Goal: Task Accomplishment & Management: Manage account settings

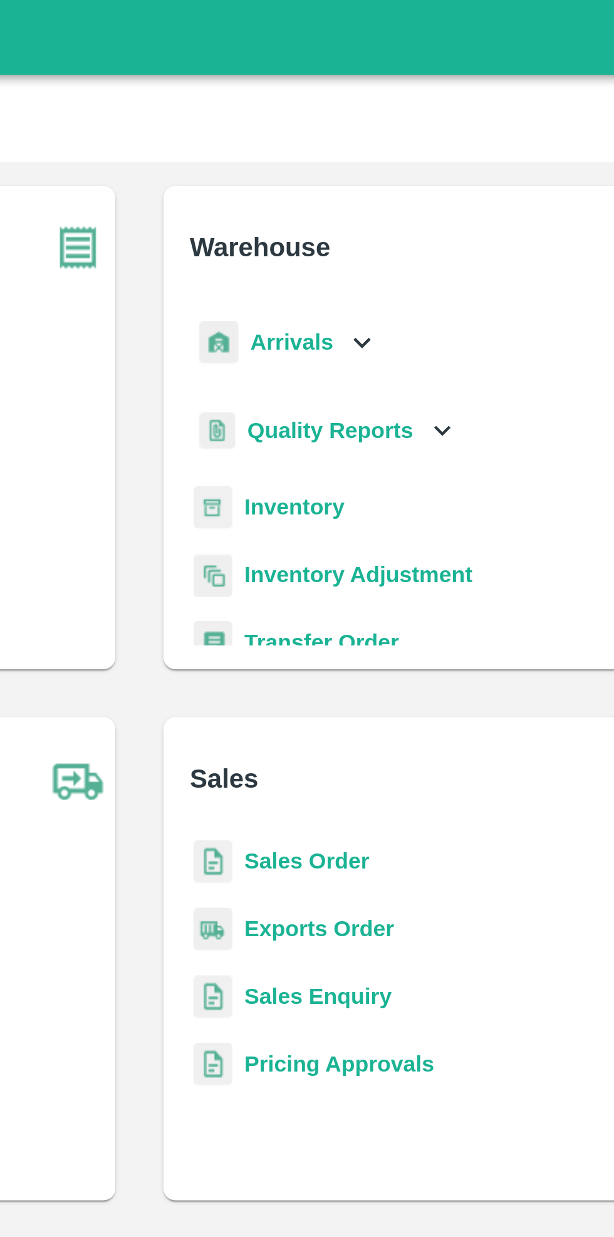
click at [393, 141] on icon at bounding box center [400, 143] width 14 height 14
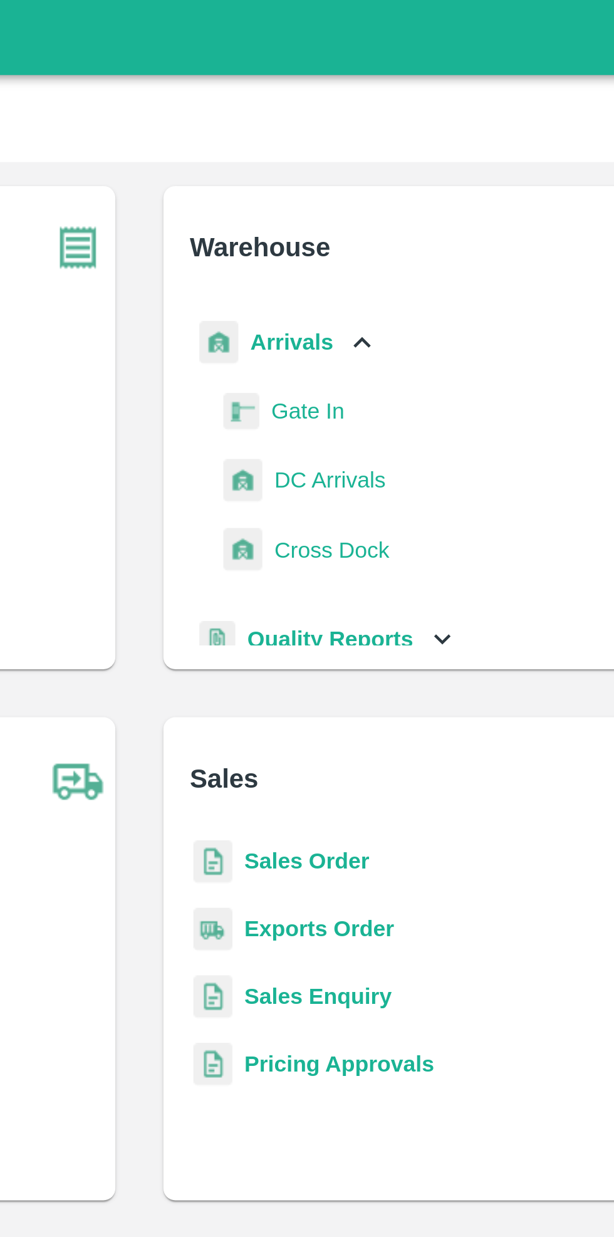
click at [406, 197] on span "DC Arrivals" at bounding box center [387, 201] width 46 height 14
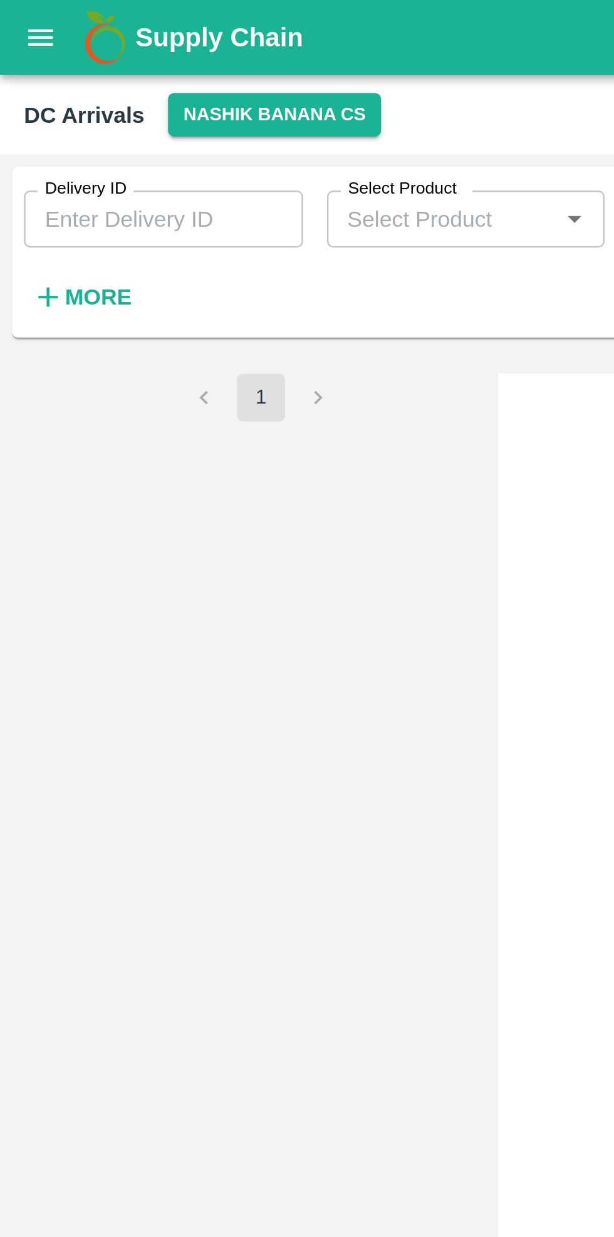
click at [43, 122] on strong "More" at bounding box center [41, 124] width 28 height 10
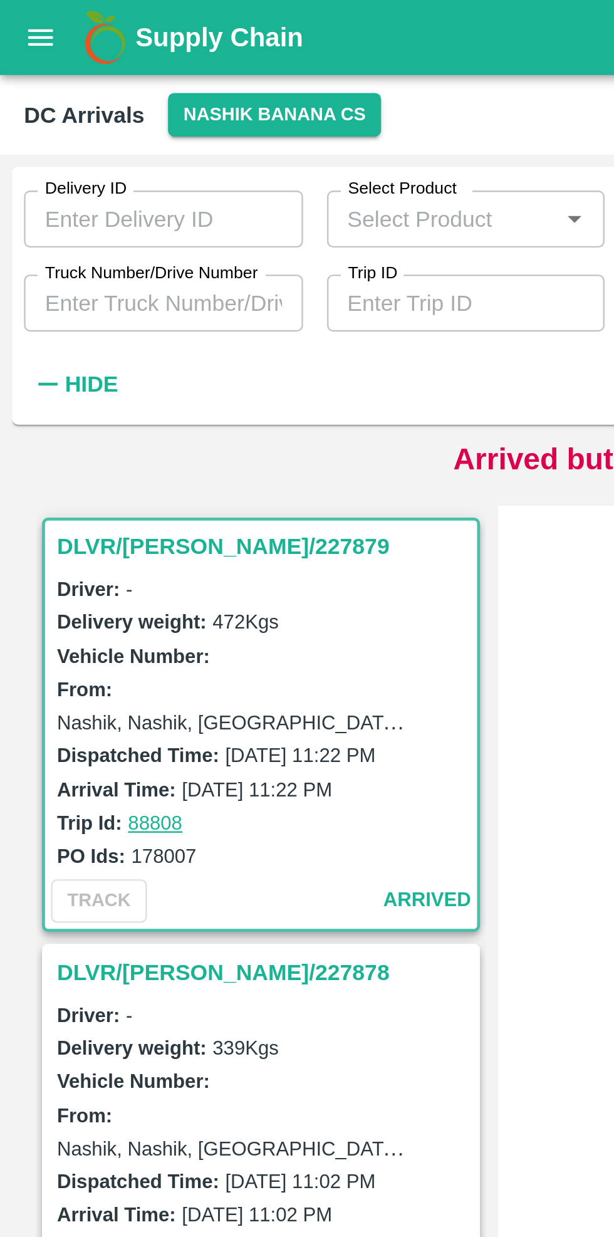
click at [95, 130] on input "Truck Number/Drive Number" at bounding box center [68, 127] width 117 height 24
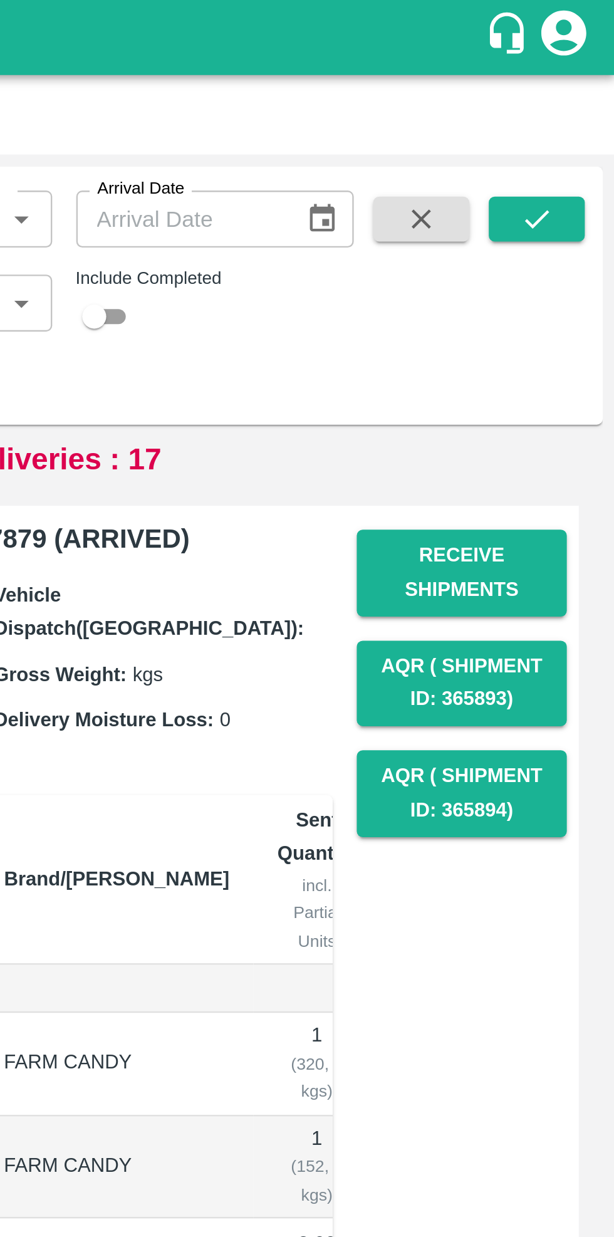
type input "7757"
click at [579, 88] on icon "submit" at bounding box center [582, 92] width 14 height 14
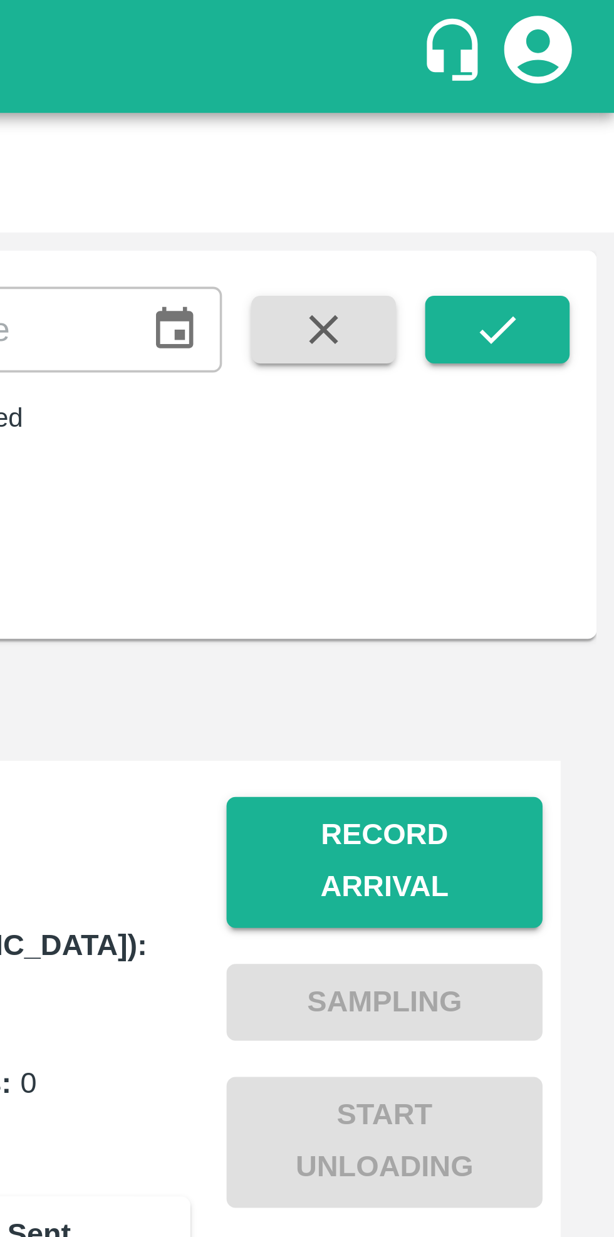
click at [557, 227] on button "Record Arrival" at bounding box center [551, 239] width 88 height 36
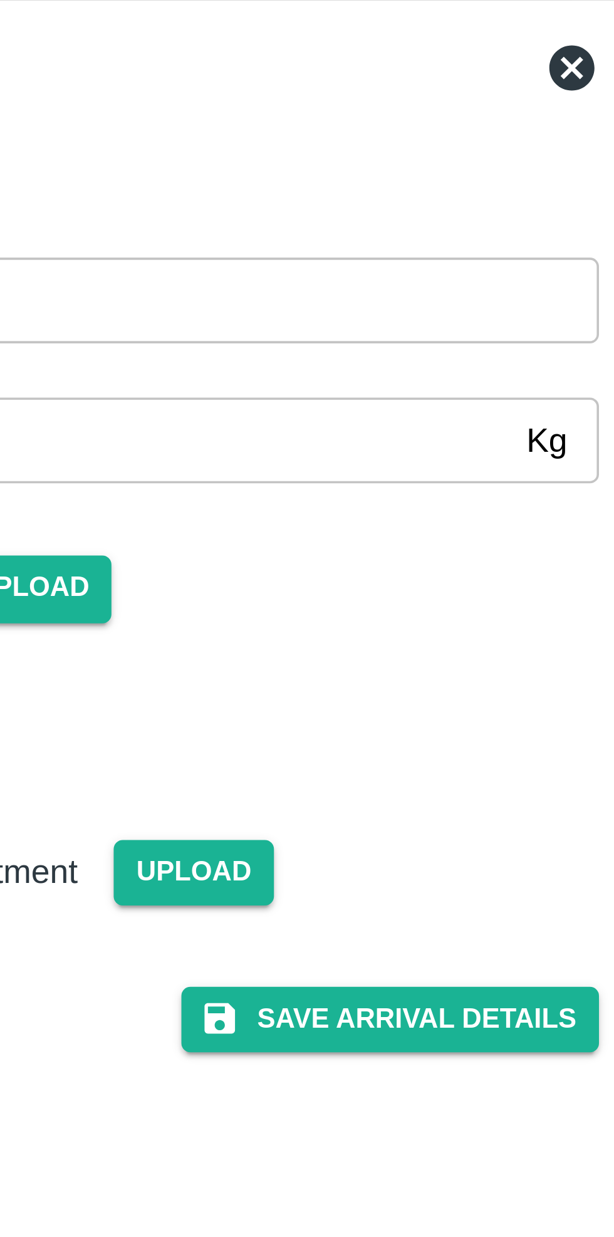
click at [389, 147] on input "Vehicle Arrival Time   *" at bounding box center [303, 146] width 276 height 24
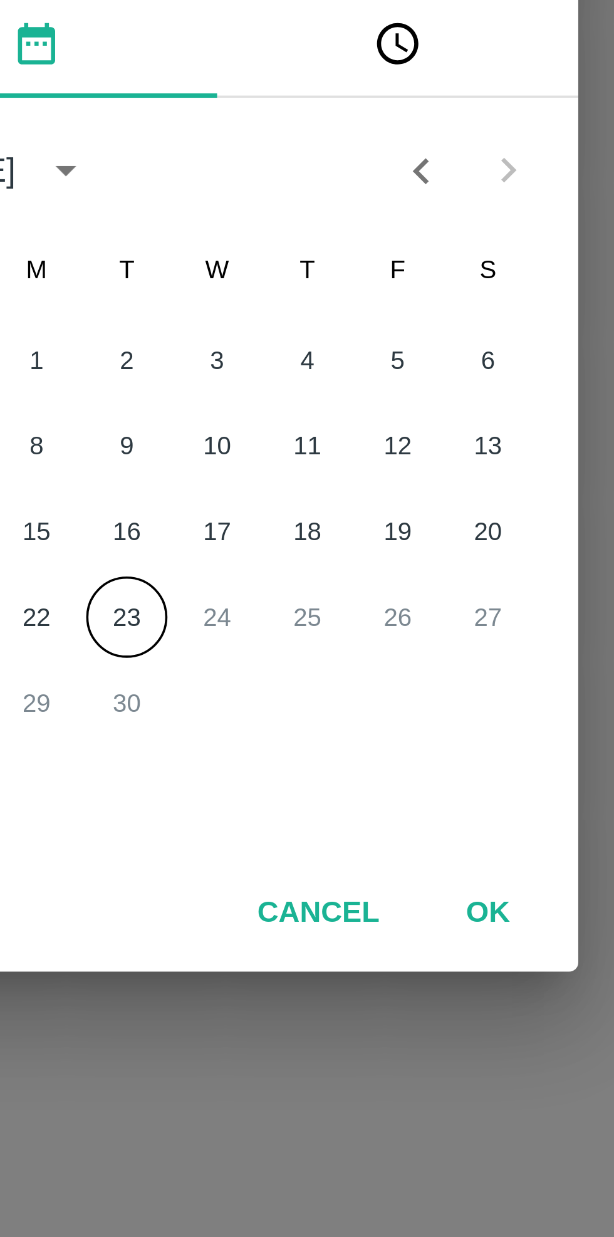
click at [283, 698] on button "23" at bounding box center [282, 695] width 23 height 23
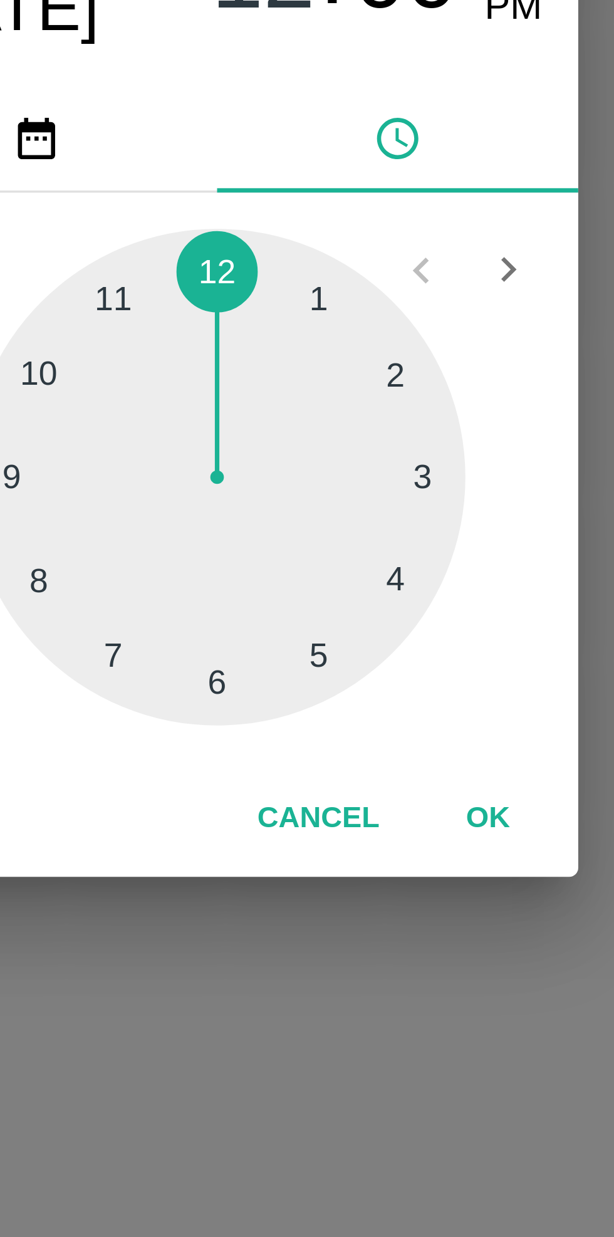
click at [251, 655] on div at bounding box center [307, 656] width 138 height 138
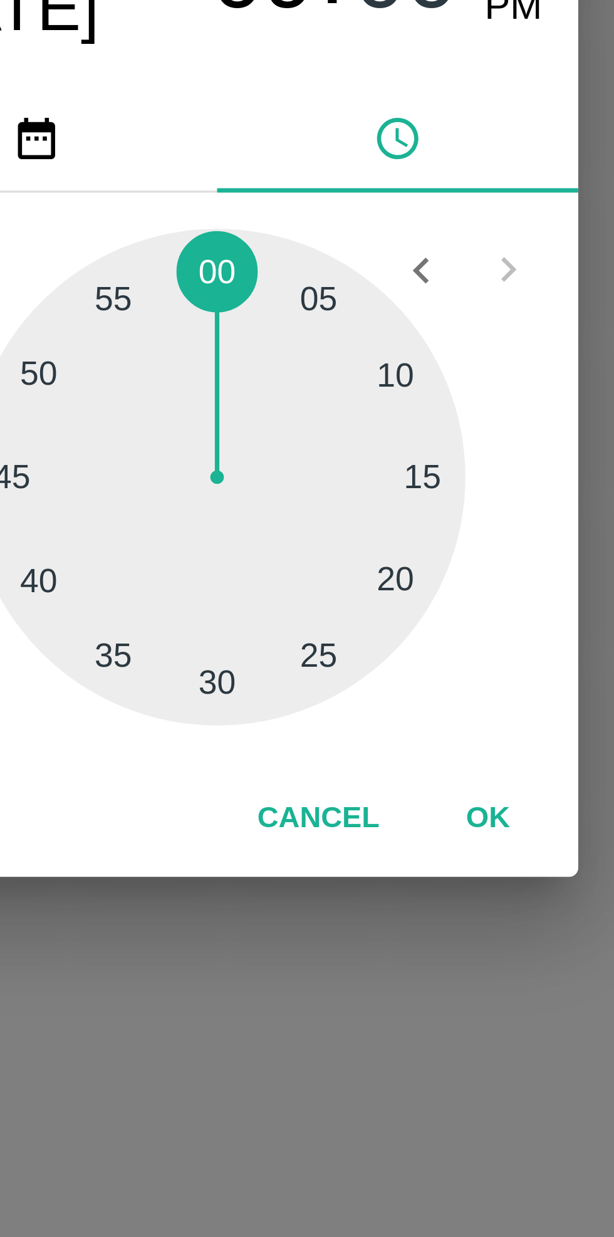
click at [250, 656] on div at bounding box center [307, 656] width 138 height 138
type input "[DATE] 09:45 AM"
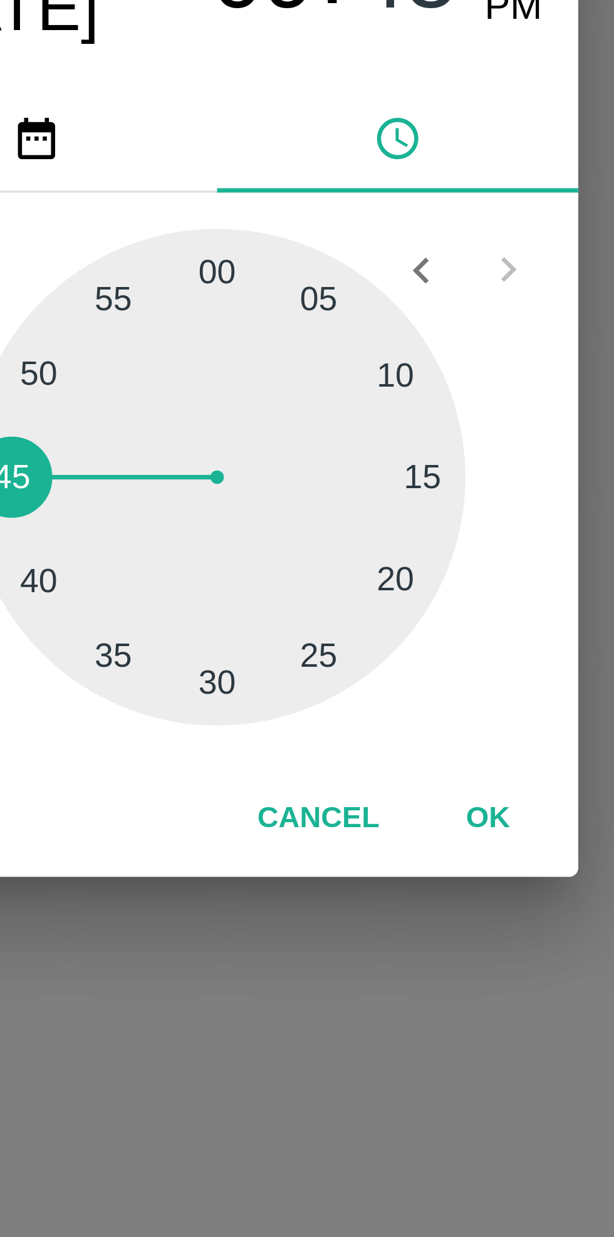
click at [385, 751] on button "OK" at bounding box center [382, 751] width 40 height 22
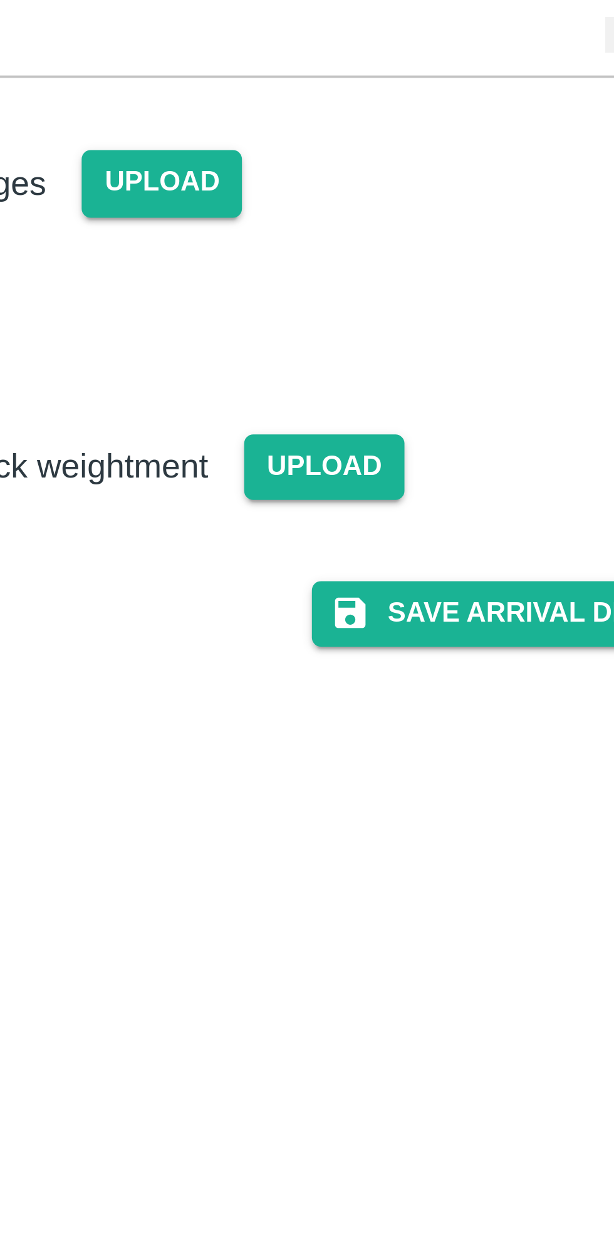
click at [390, 345] on button "Save Arrival Details" at bounding box center [392, 345] width 116 height 18
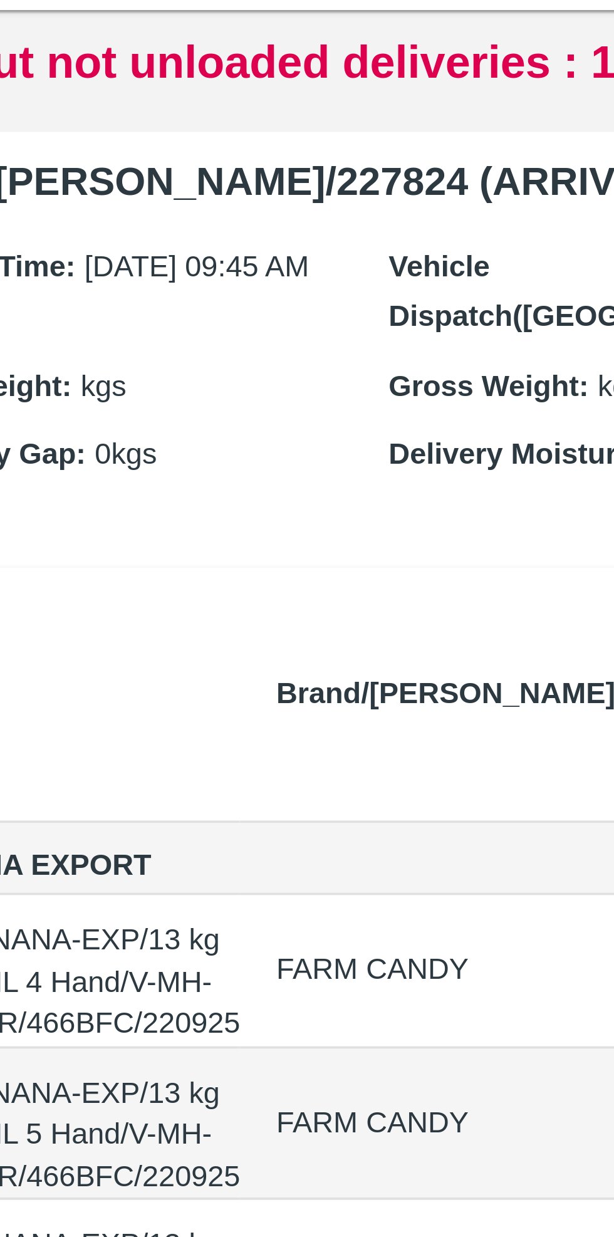
click at [313, 357] on th "Brand/[PERSON_NAME]" at bounding box center [370, 367] width 114 height 71
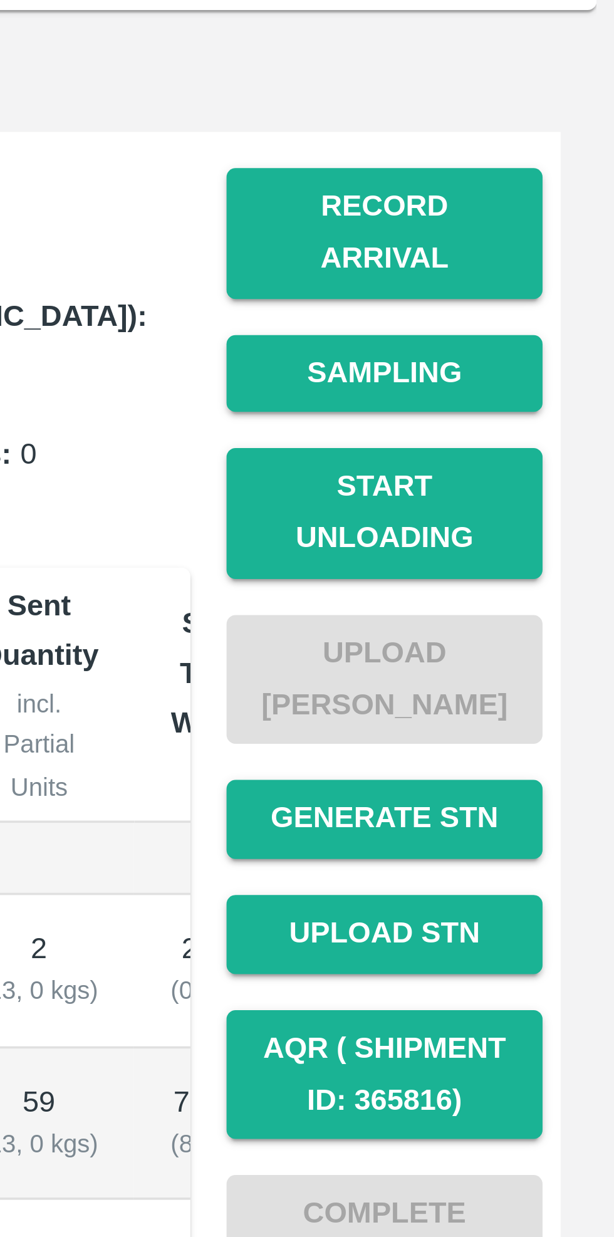
click at [562, 307] on button "Start Unloading" at bounding box center [551, 317] width 88 height 36
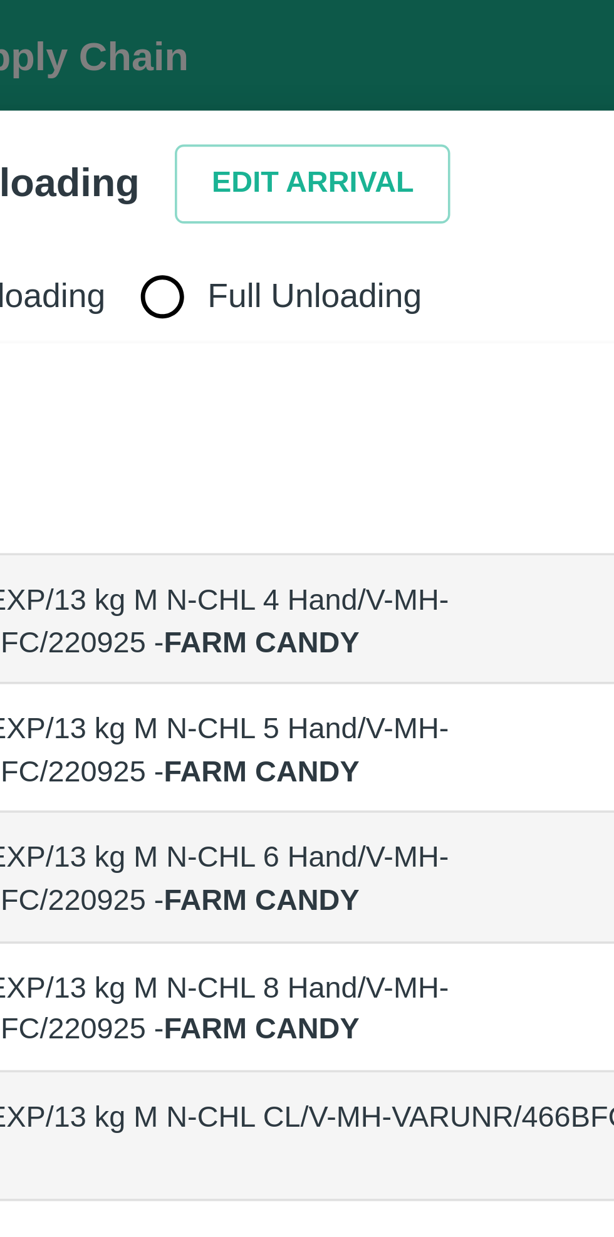
click at [164, 55] on button "Edit Arrival" at bounding box center [161, 51] width 76 height 22
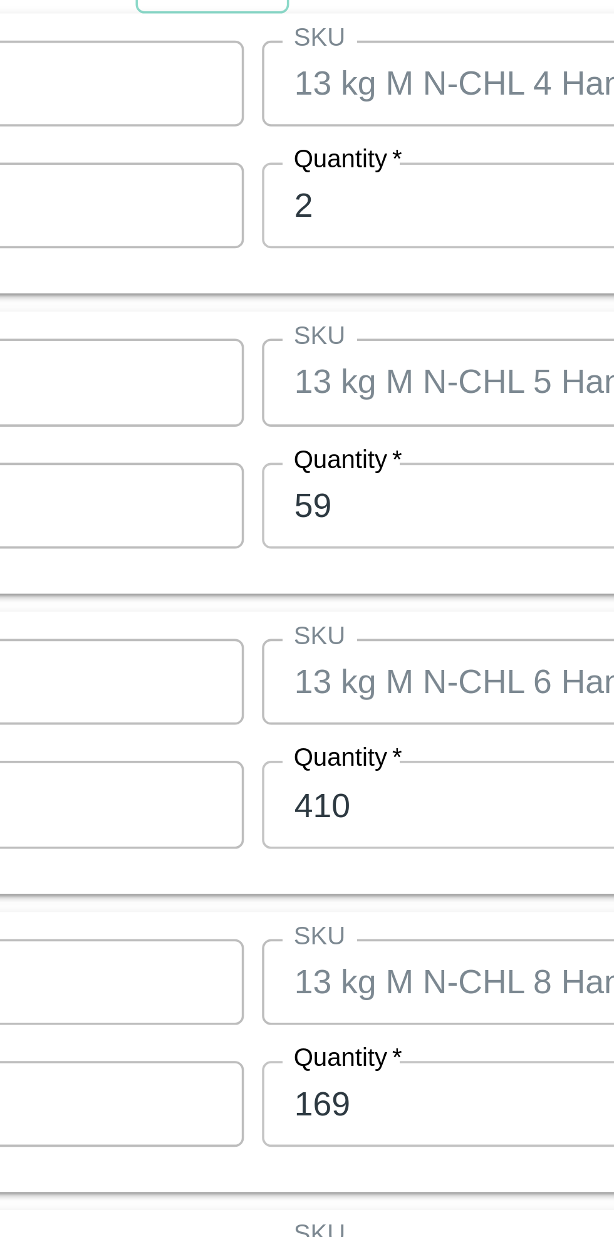
click at [242, 480] on input "2" at bounding box center [284, 476] width 164 height 24
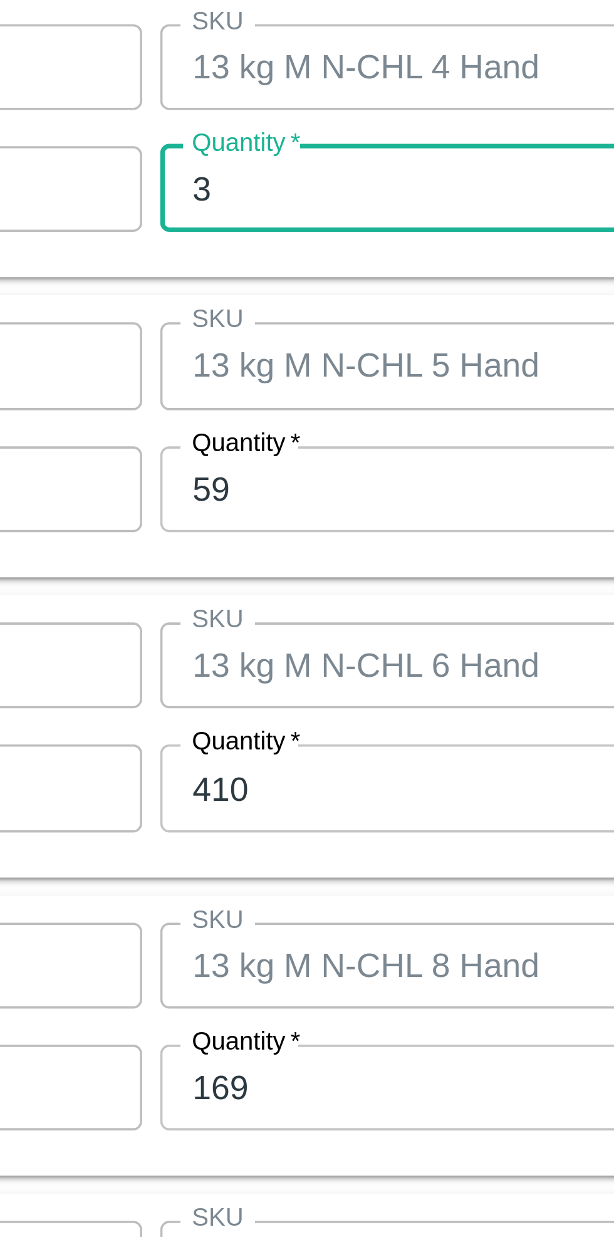
type input "3"
click at [261, 563] on input "59" at bounding box center [284, 559] width 164 height 24
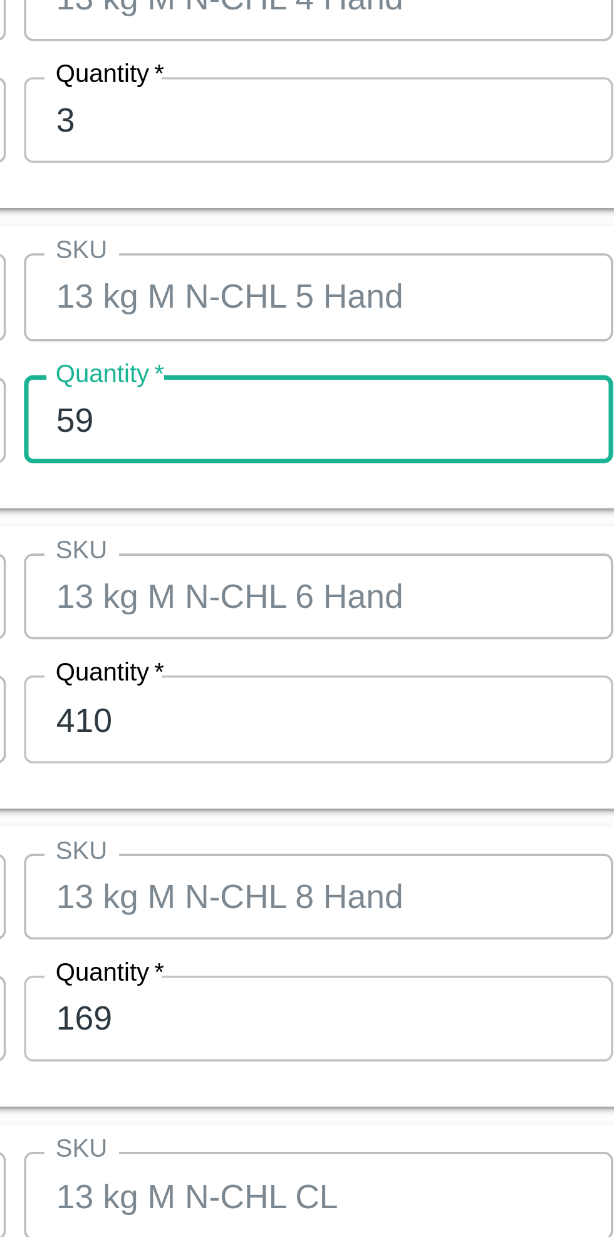
type input "5"
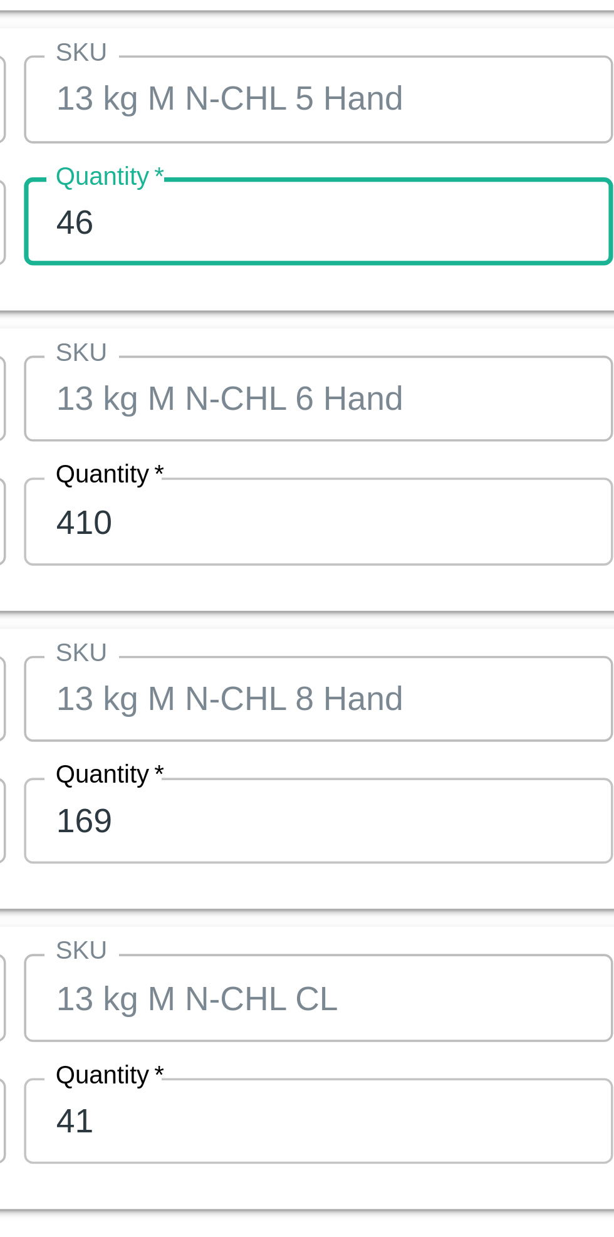
type input "46"
click at [286, 643] on input "410" at bounding box center [284, 642] width 164 height 24
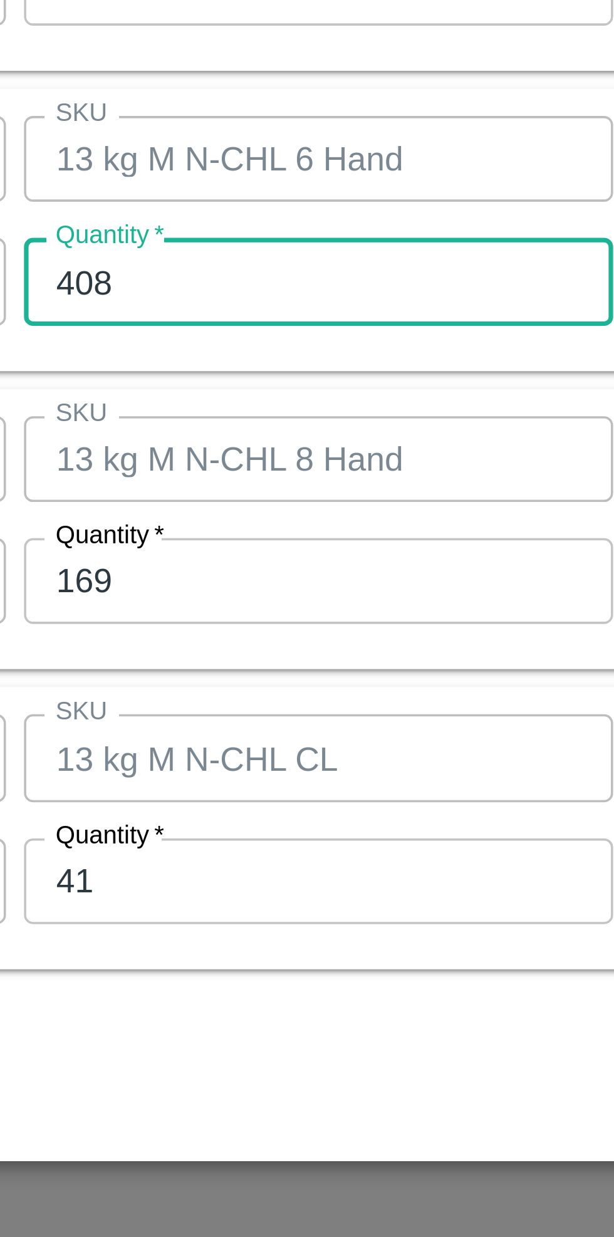
type input "408"
click at [290, 725] on input "169" at bounding box center [284, 725] width 164 height 24
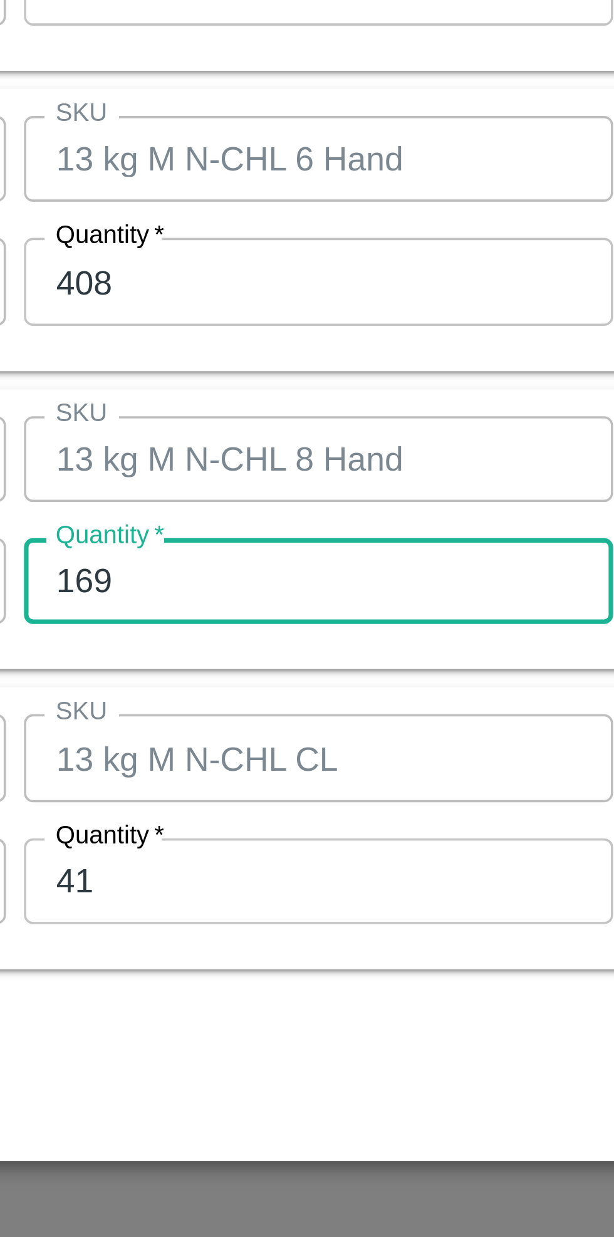
click at [260, 723] on input "169" at bounding box center [284, 725] width 164 height 24
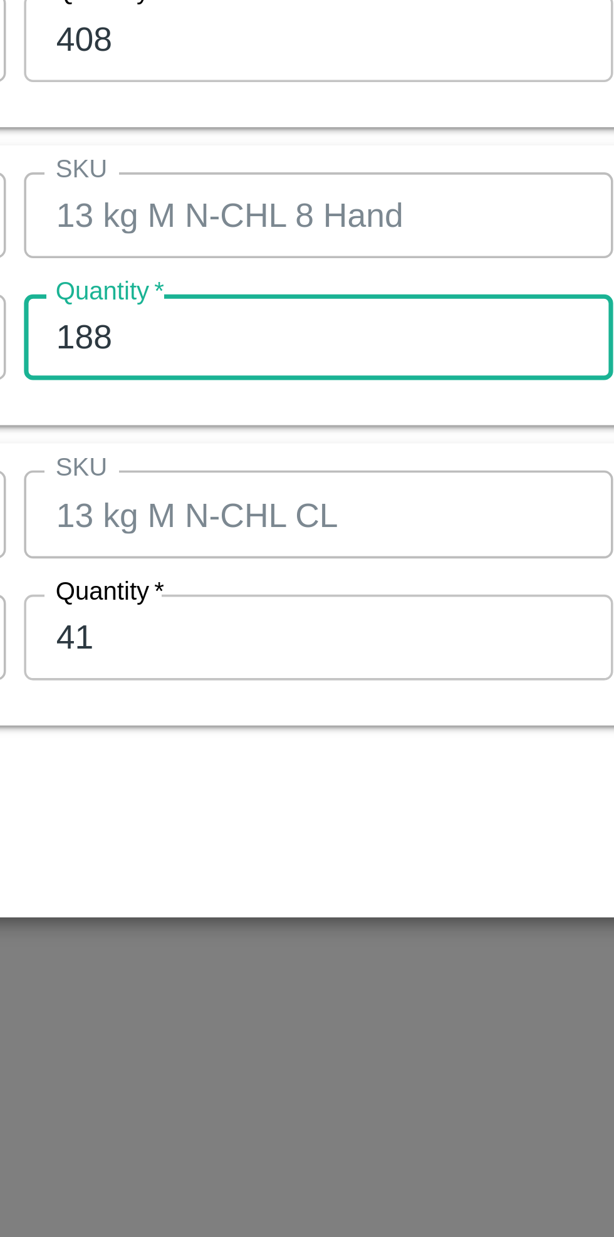
type input "188"
click at [265, 811] on input "41" at bounding box center [284, 809] width 164 height 24
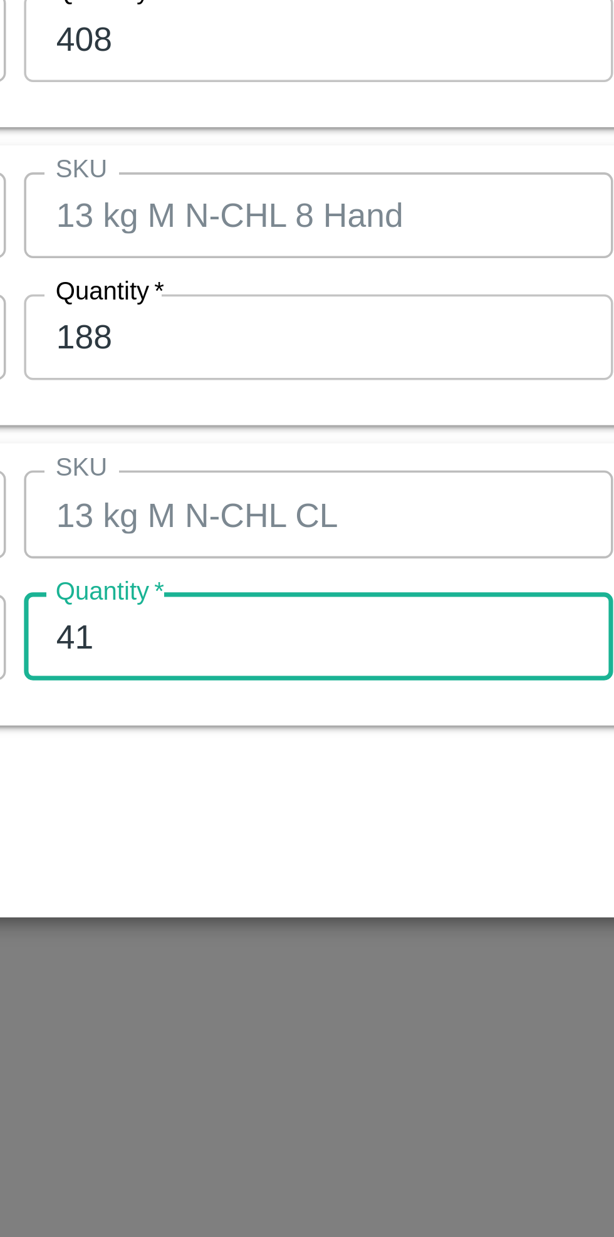
type input "4"
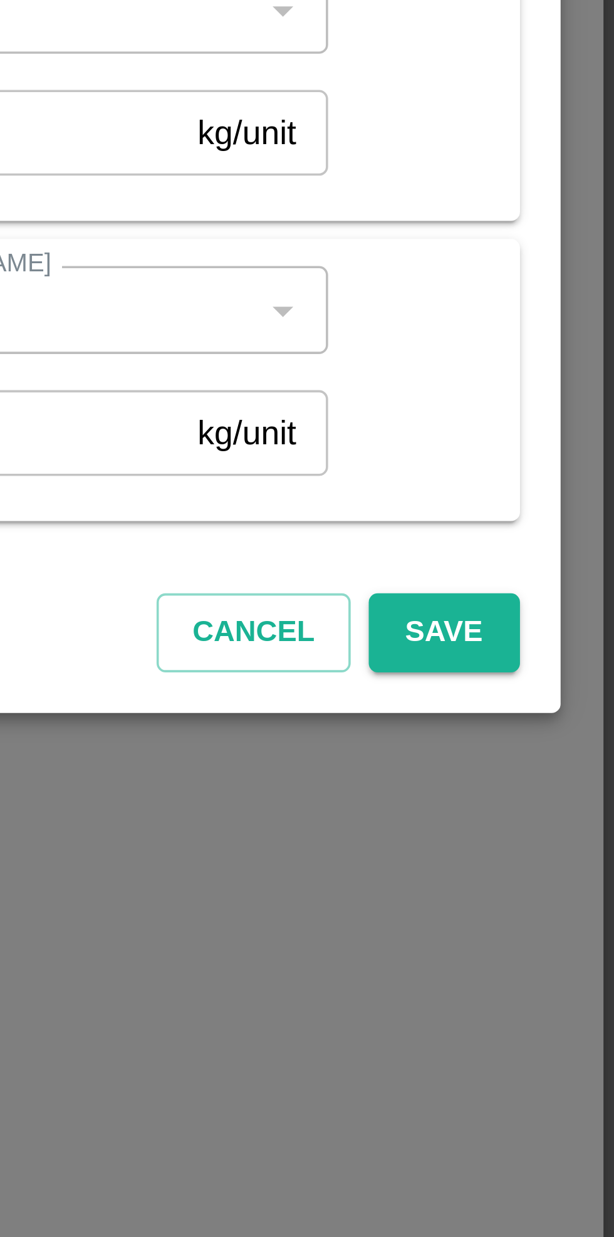
type input "36"
click at [569, 861] on button "Save" at bounding box center [566, 864] width 41 height 22
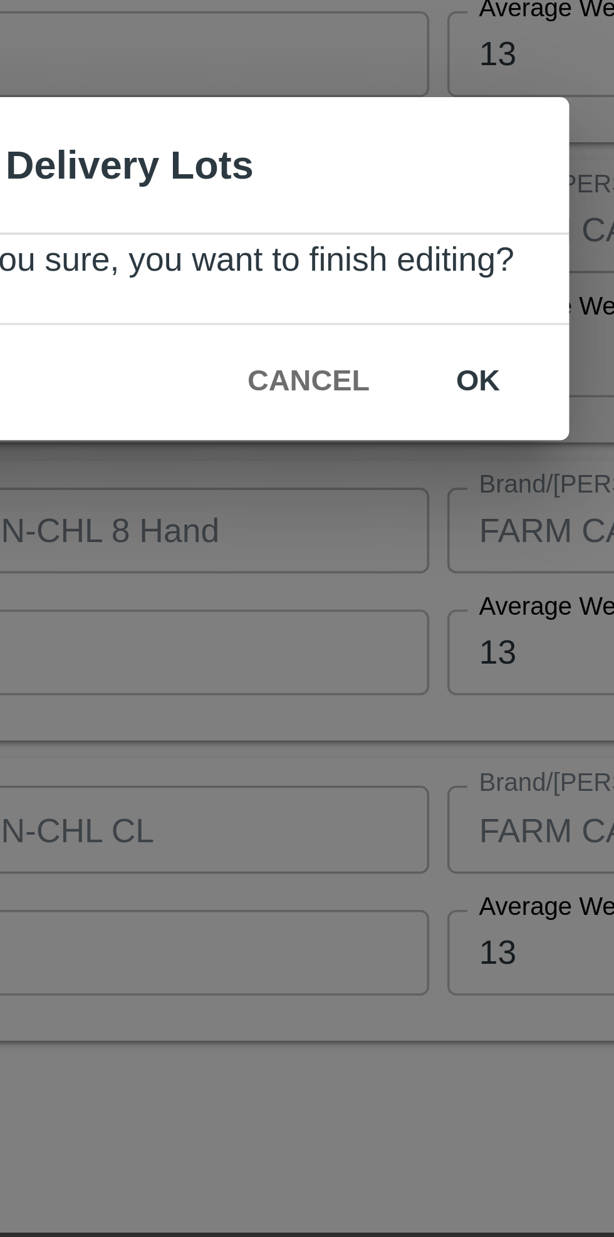
click at [376, 648] on button "ok" at bounding box center [380, 650] width 40 height 22
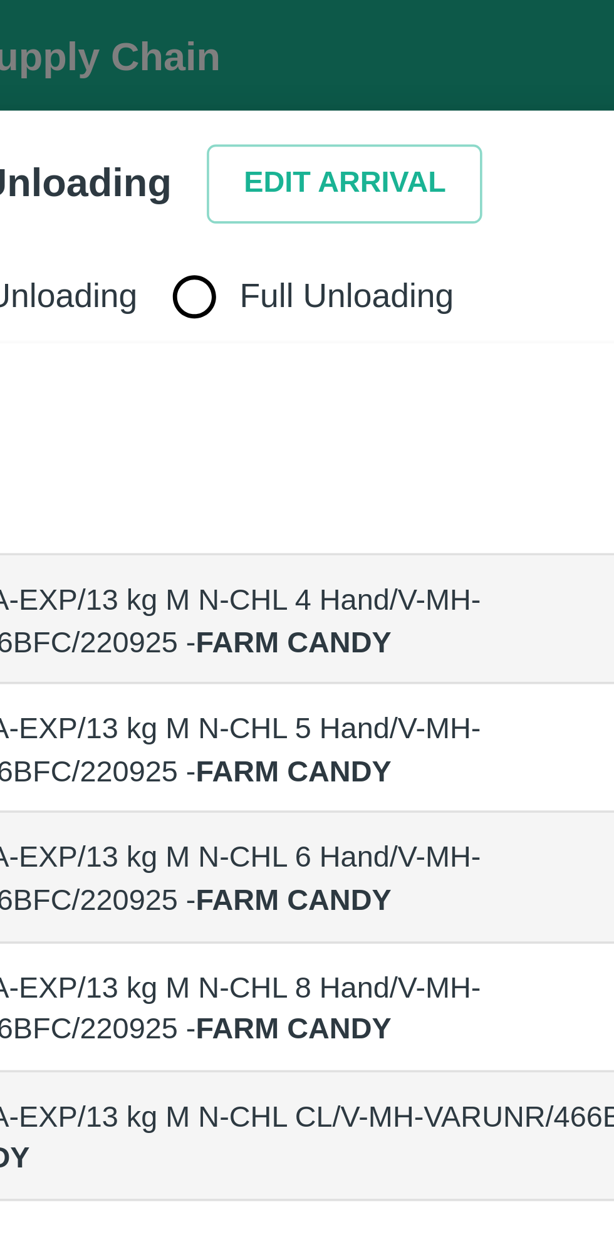
click at [121, 91] on input "Full Unloading" at bounding box center [119, 82] width 25 height 25
radio input "true"
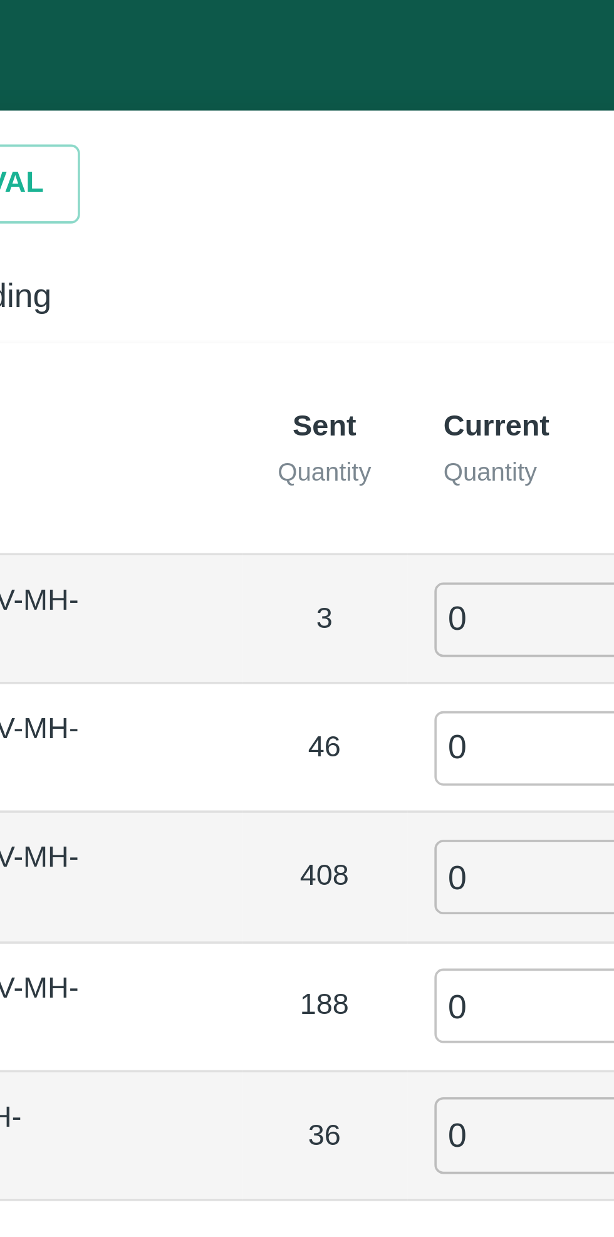
click at [325, 172] on input "0" at bounding box center [343, 172] width 90 height 21
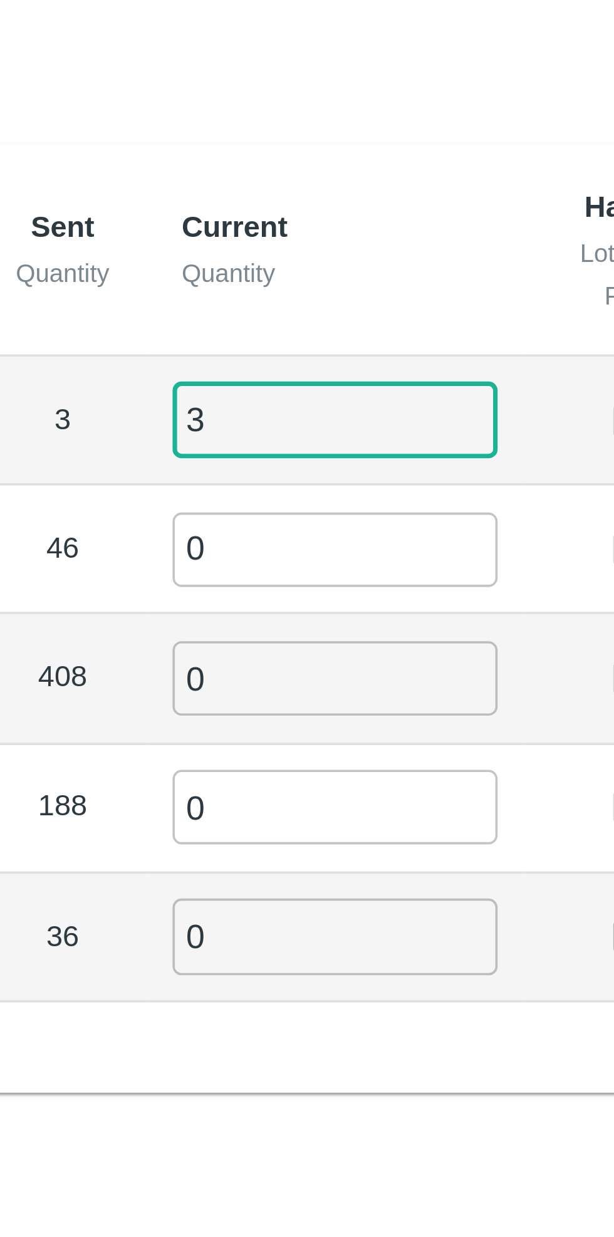
type input "3"
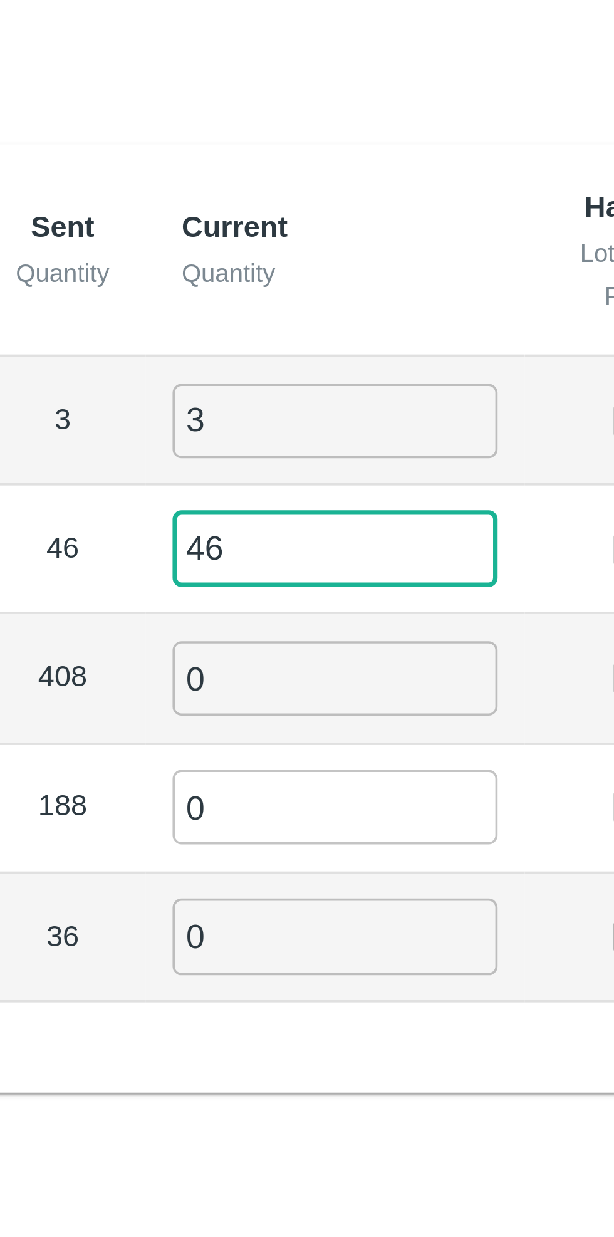
type input "46"
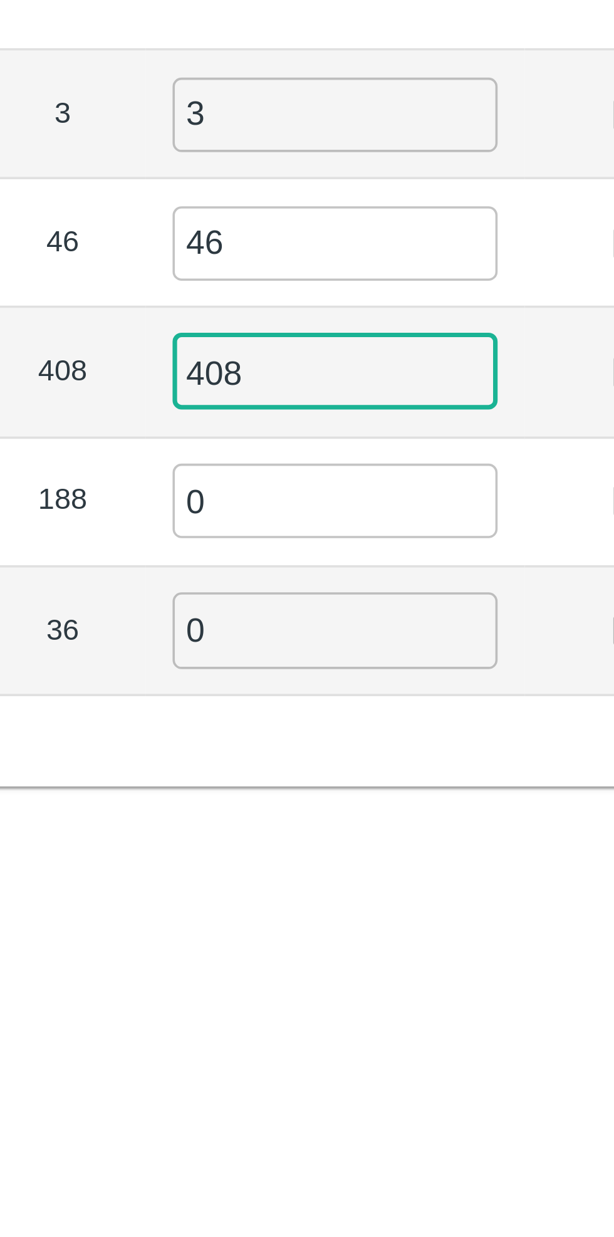
type input "408"
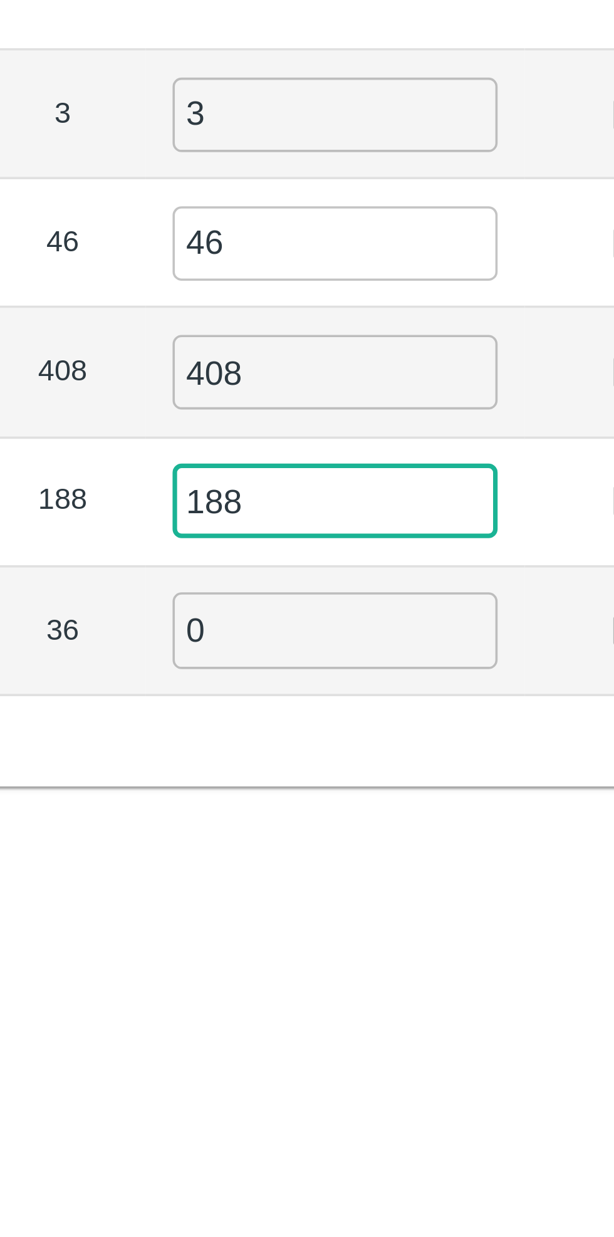
type input "188"
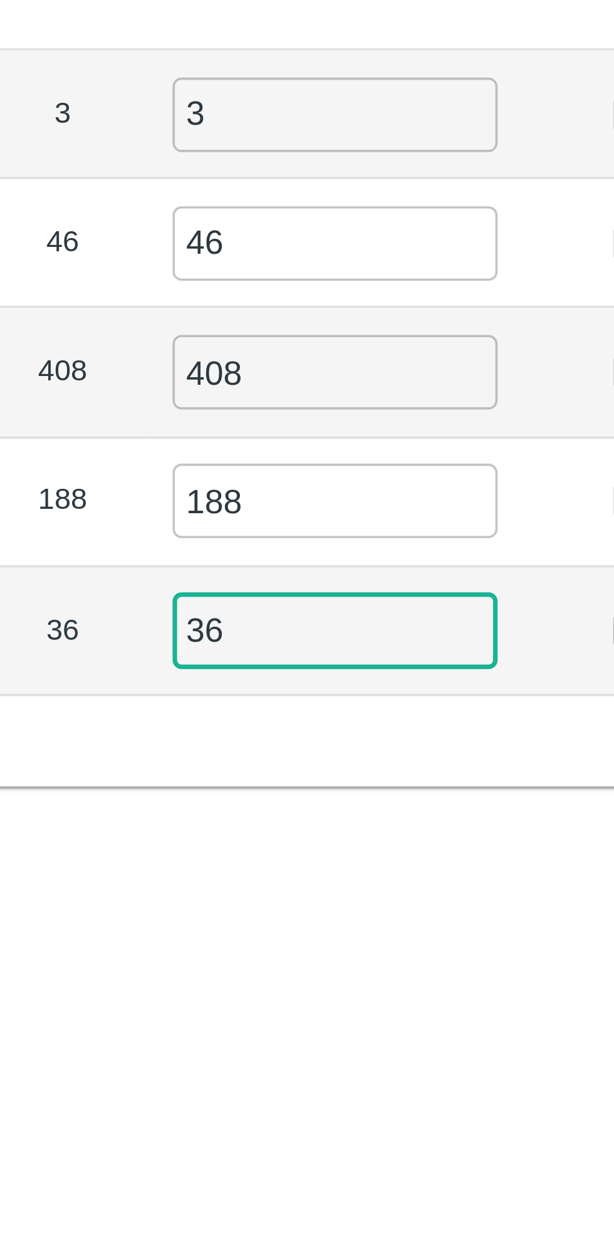
type input "36"
click at [279, 337] on div "Label Sent Quantity Current Quantity Has Partial Lot has Partial Package? Full …" at bounding box center [307, 227] width 586 height 264
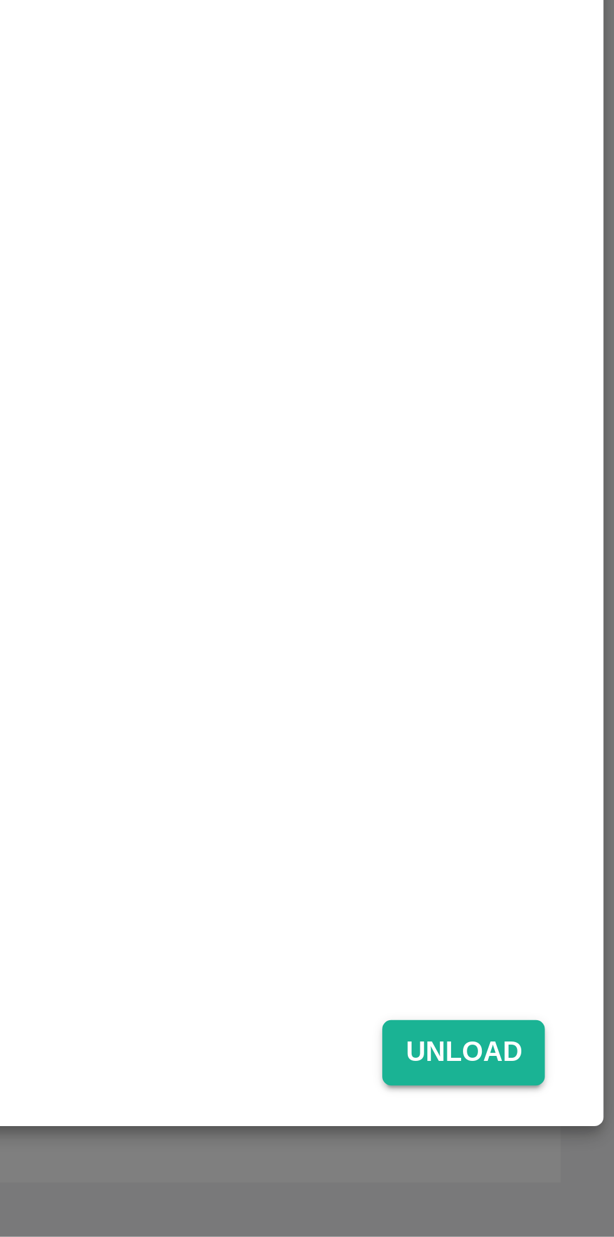
click at [573, 1187] on button "Unload" at bounding box center [572, 1186] width 45 height 18
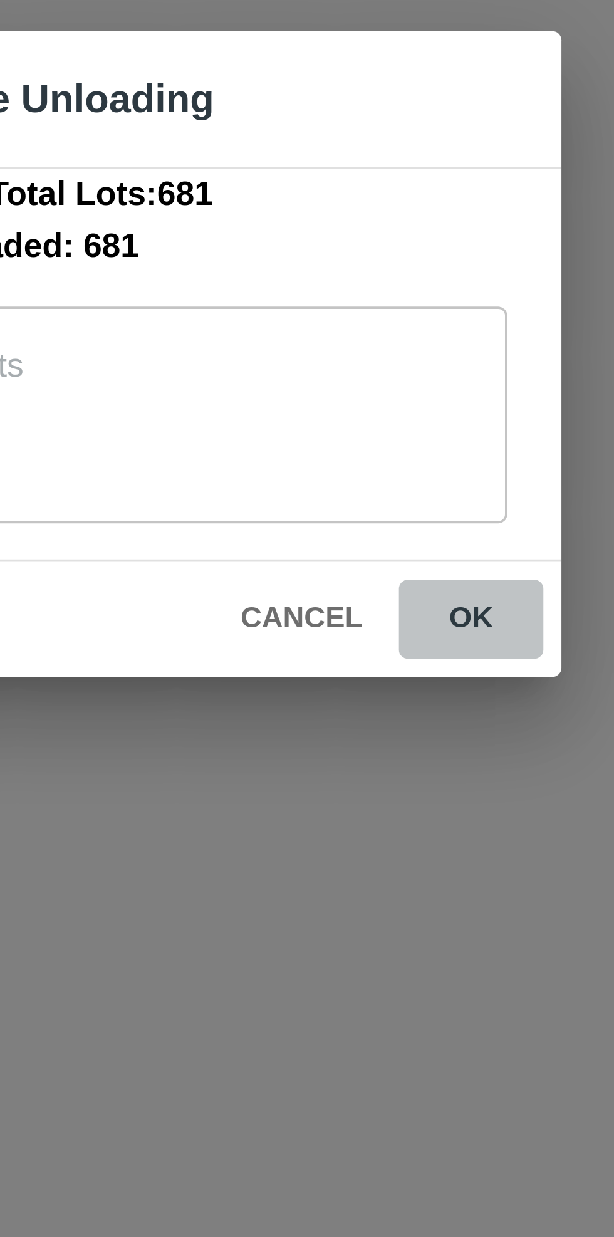
click at [390, 691] on button "ok" at bounding box center [391, 692] width 40 height 22
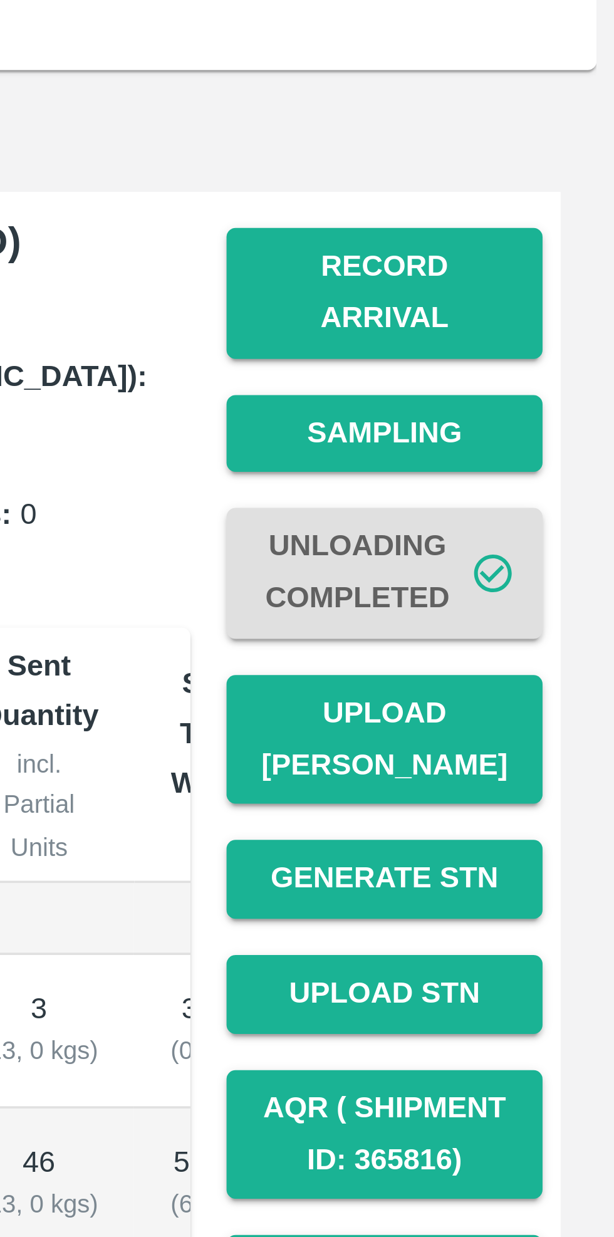
click at [555, 349] on button "Upload [PERSON_NAME]" at bounding box center [551, 363] width 88 height 36
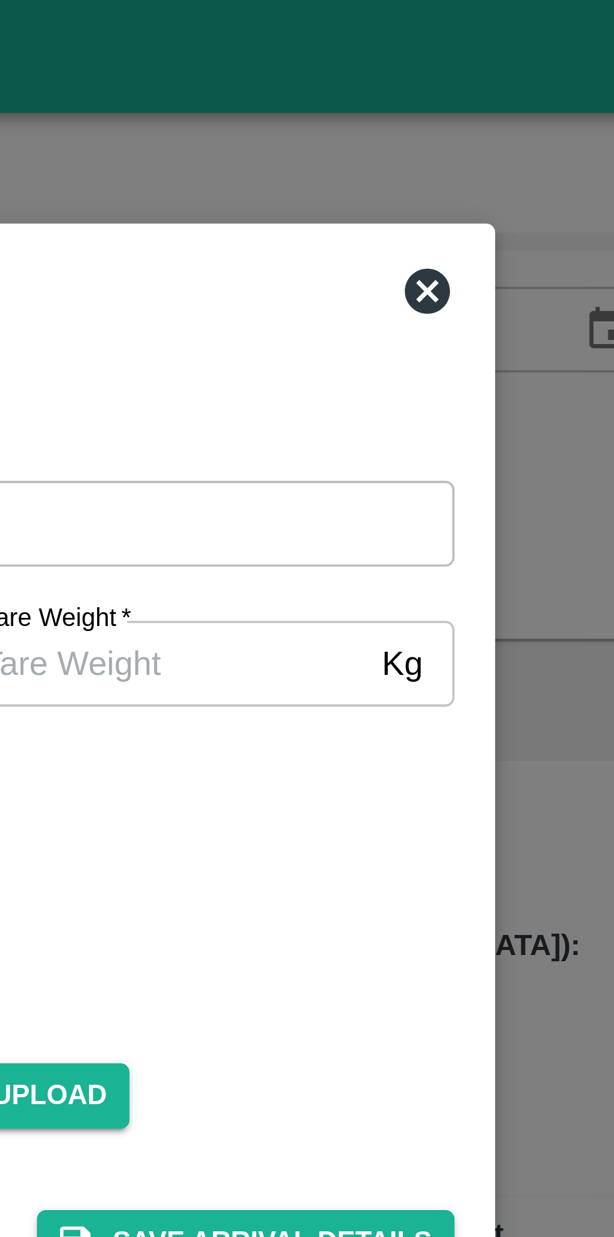
click at [440, 83] on icon at bounding box center [441, 80] width 15 height 15
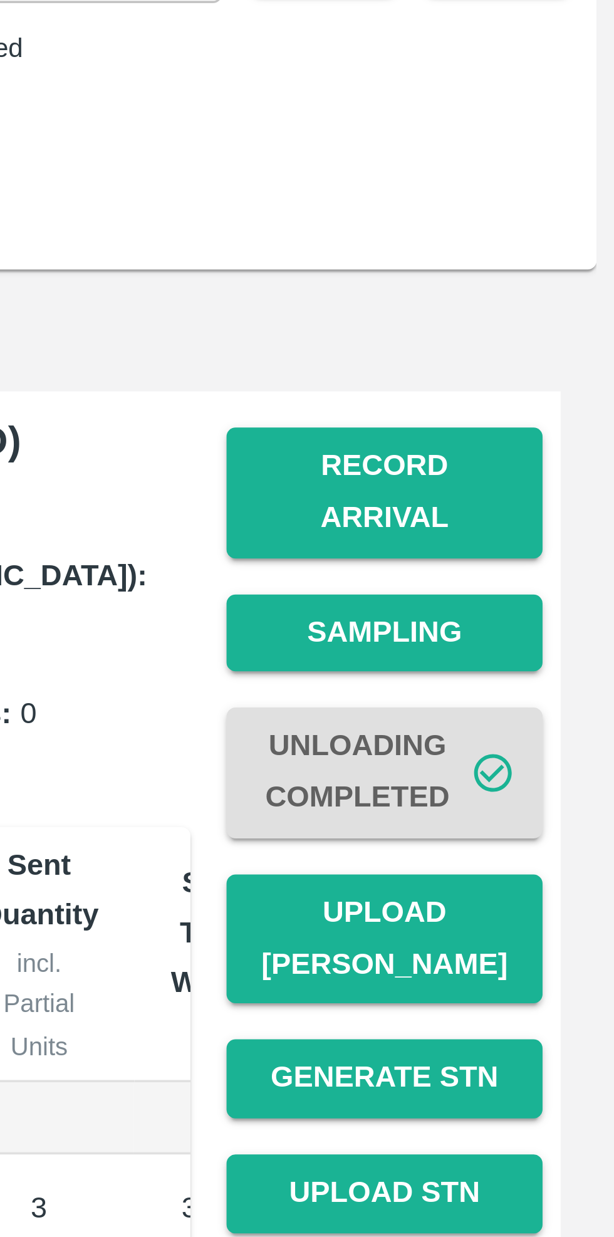
click at [560, 233] on button "Record Arrival" at bounding box center [551, 239] width 88 height 36
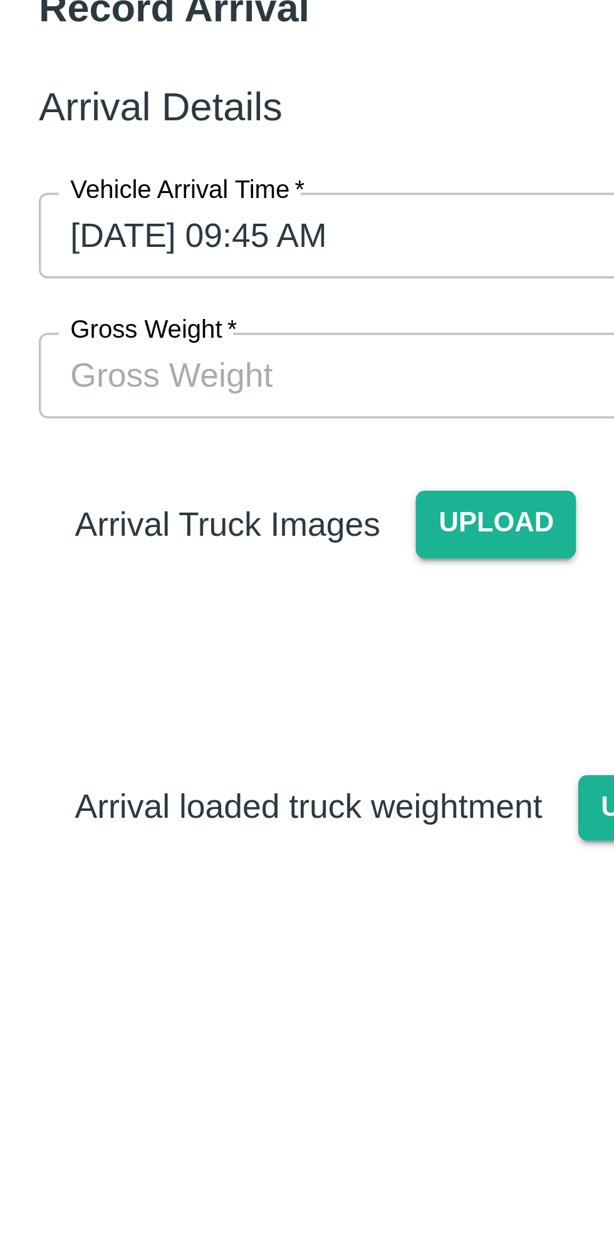
click at [261, 184] on input "Gross Weight   *" at bounding box center [295, 184] width 260 height 24
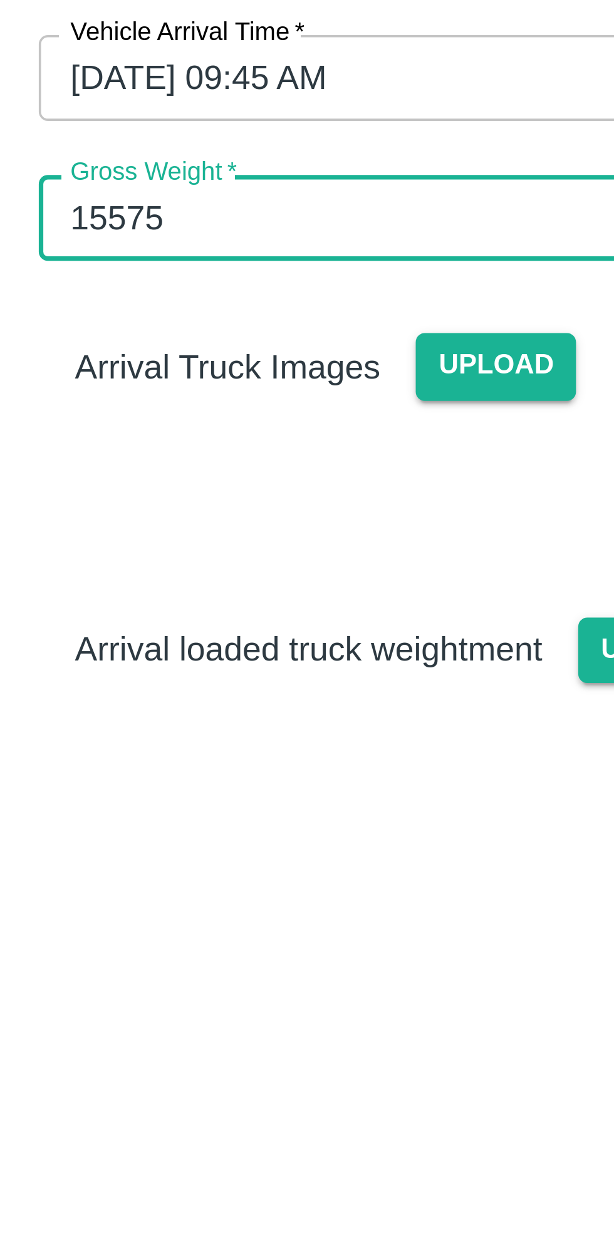
type input "15575"
click at [296, 227] on span "Upload" at bounding box center [292, 225] width 45 height 18
click at [0, 0] on input "Upload" at bounding box center [0, 0] width 0 height 0
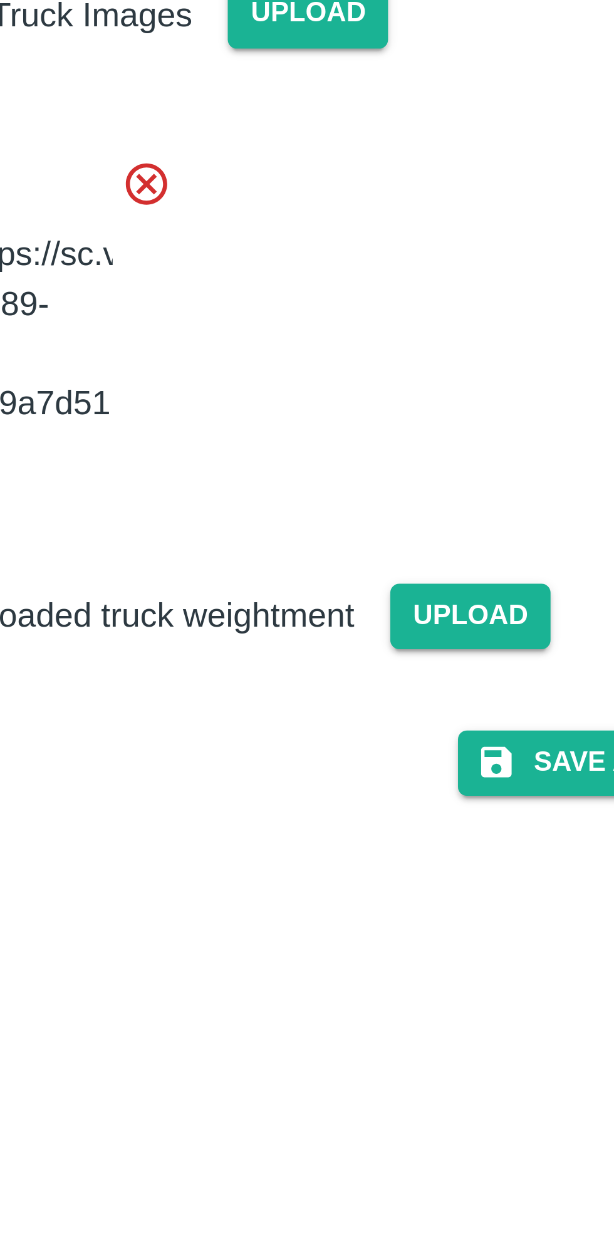
click at [330, 402] on span "Upload" at bounding box center [337, 393] width 45 height 18
click at [0, 0] on input "Upload" at bounding box center [0, 0] width 0 height 0
click at [335, 402] on span "Upload" at bounding box center [337, 393] width 45 height 18
click at [0, 0] on input "Upload" at bounding box center [0, 0] width 0 height 0
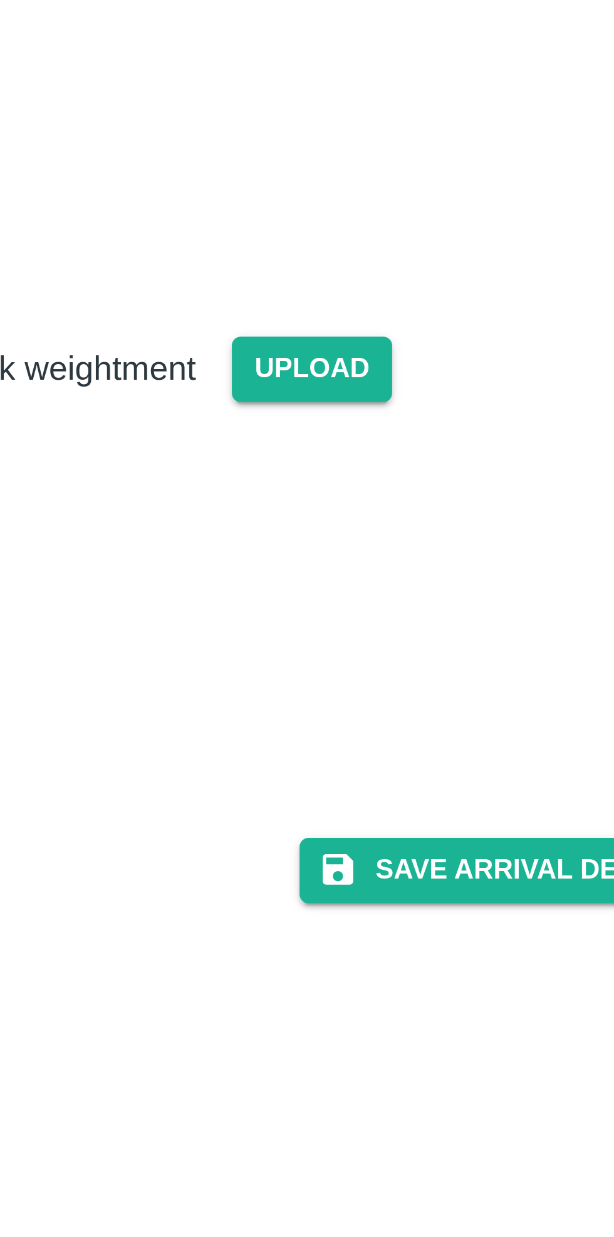
click at [397, 523] on button "Save Arrival Details" at bounding box center [392, 532] width 116 height 18
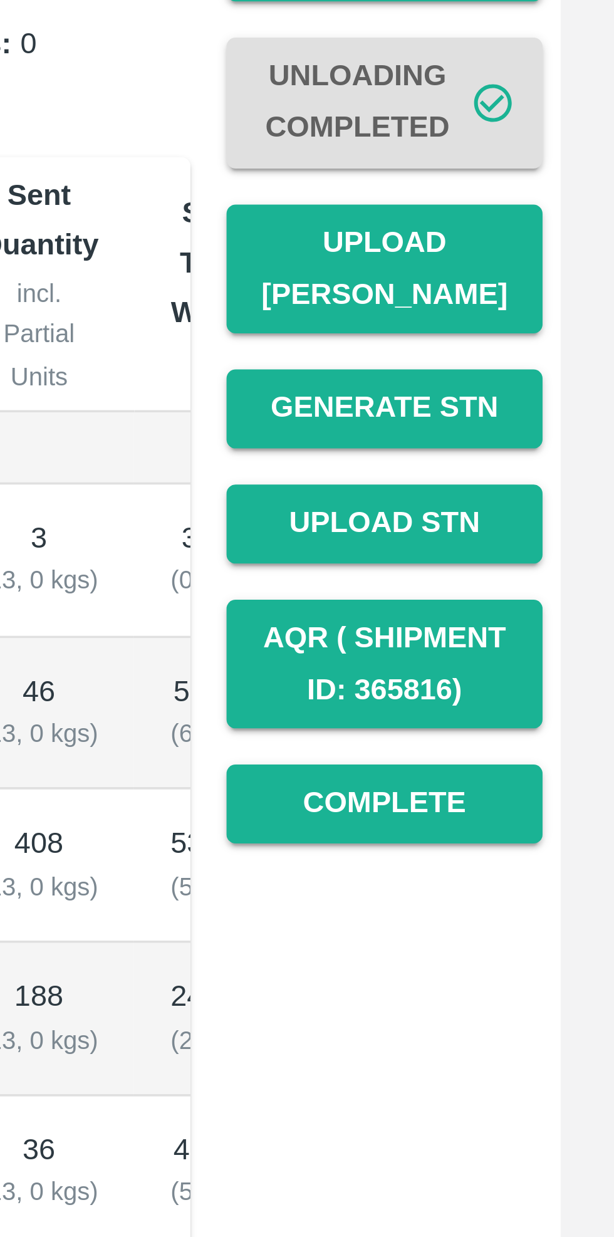
click at [549, 352] on button "Upload [PERSON_NAME]" at bounding box center [551, 363] width 88 height 36
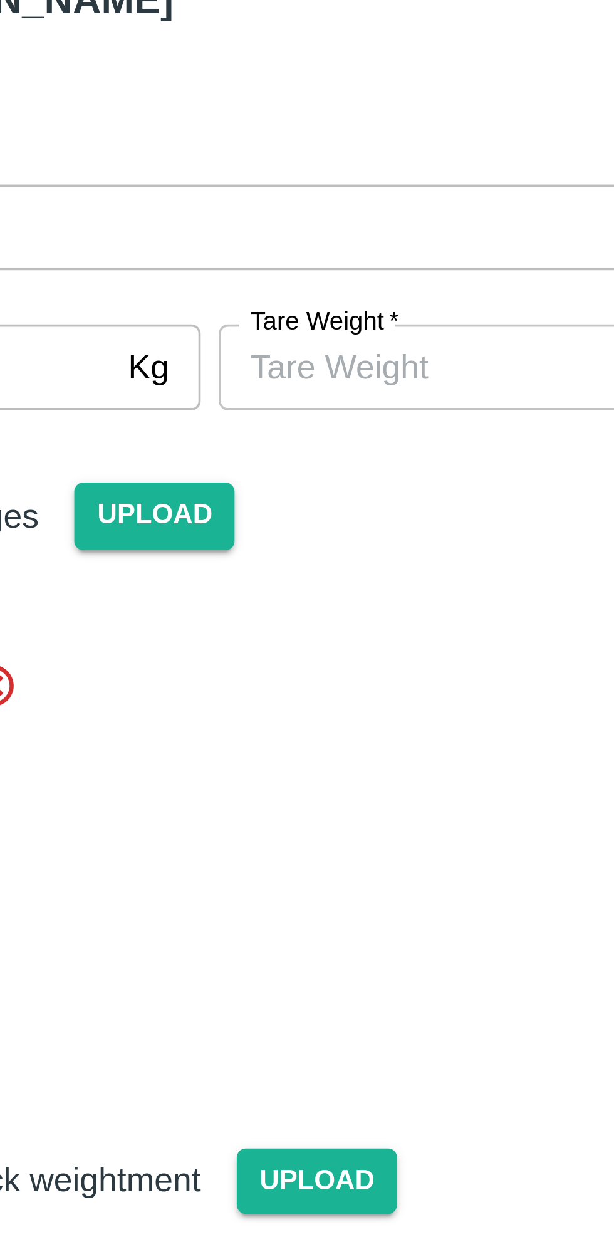
click at [360, 186] on input "[PERSON_NAME]   *" at bounding box center [367, 184] width 115 height 24
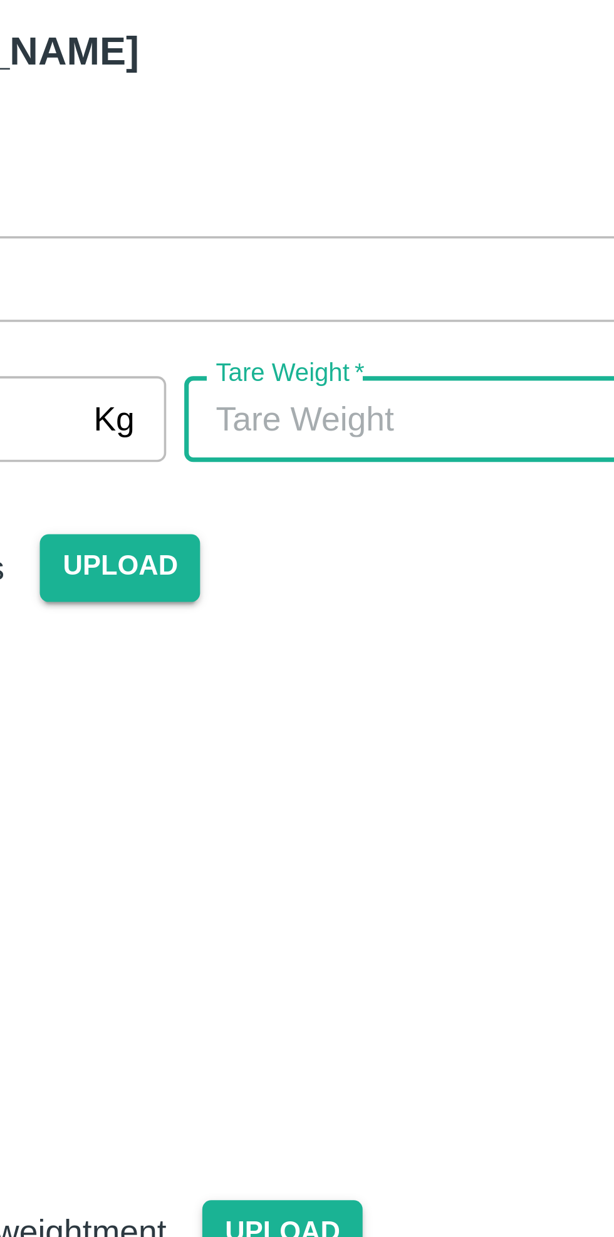
click at [362, 181] on input "[PERSON_NAME]   *" at bounding box center [367, 184] width 115 height 24
type input "6695"
click at [386, 225] on div "Arrival Truck Images Upload" at bounding box center [307, 215] width 305 height 38
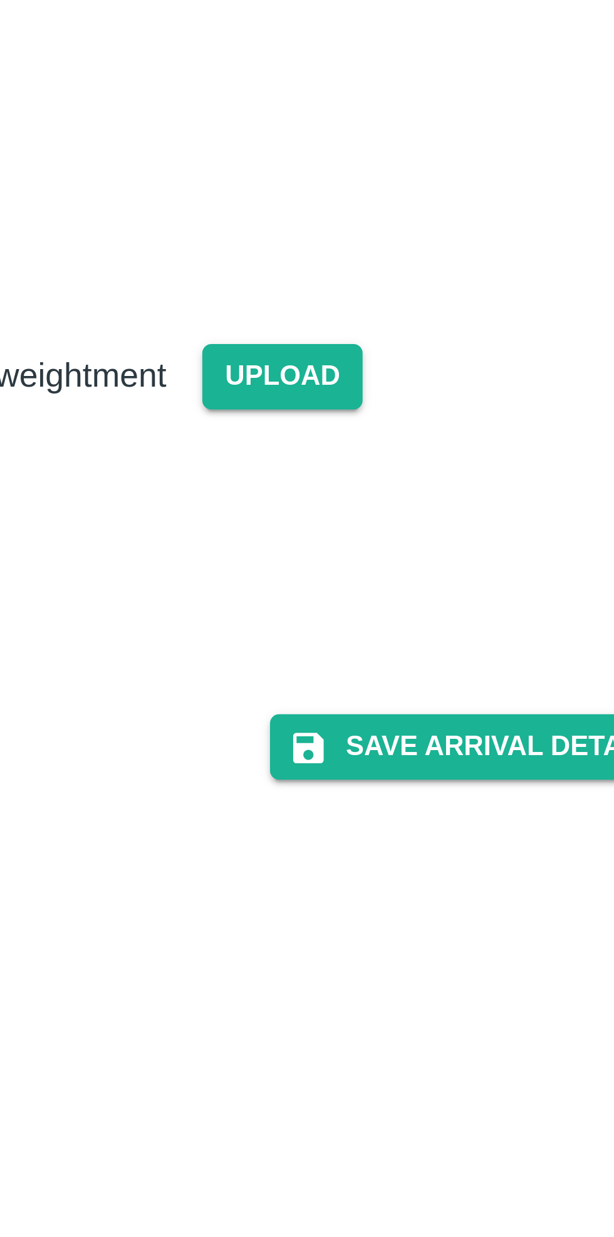
click at [406, 515] on button "Save Arrival Details" at bounding box center [392, 513] width 116 height 18
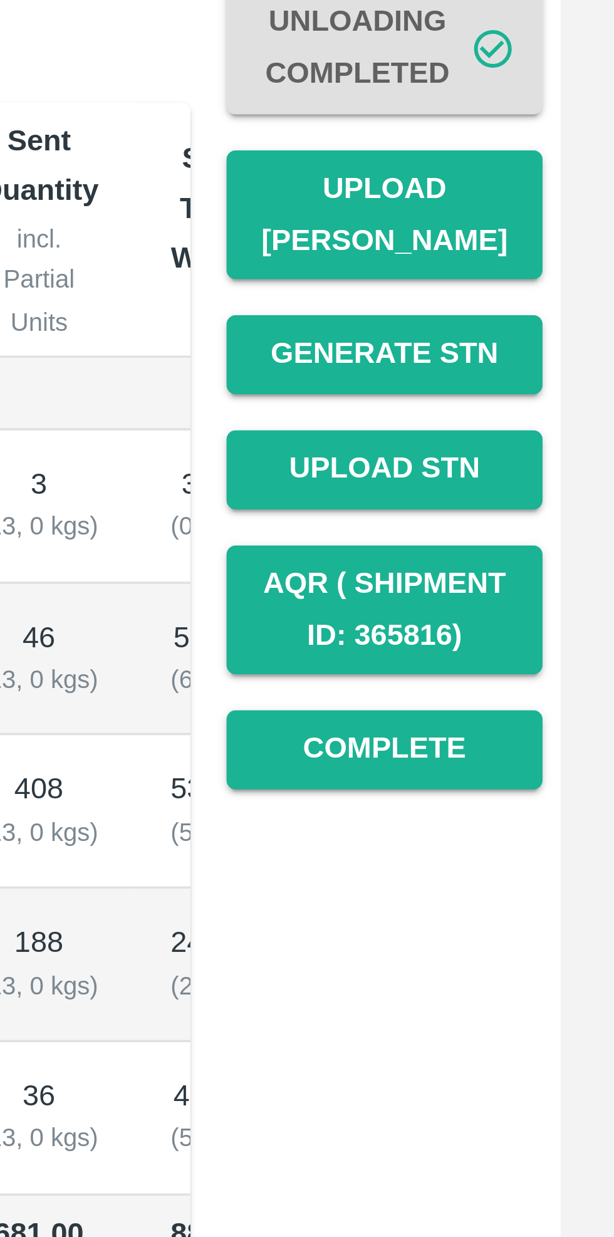
click at [560, 501] on button "Complete" at bounding box center [551, 512] width 88 height 22
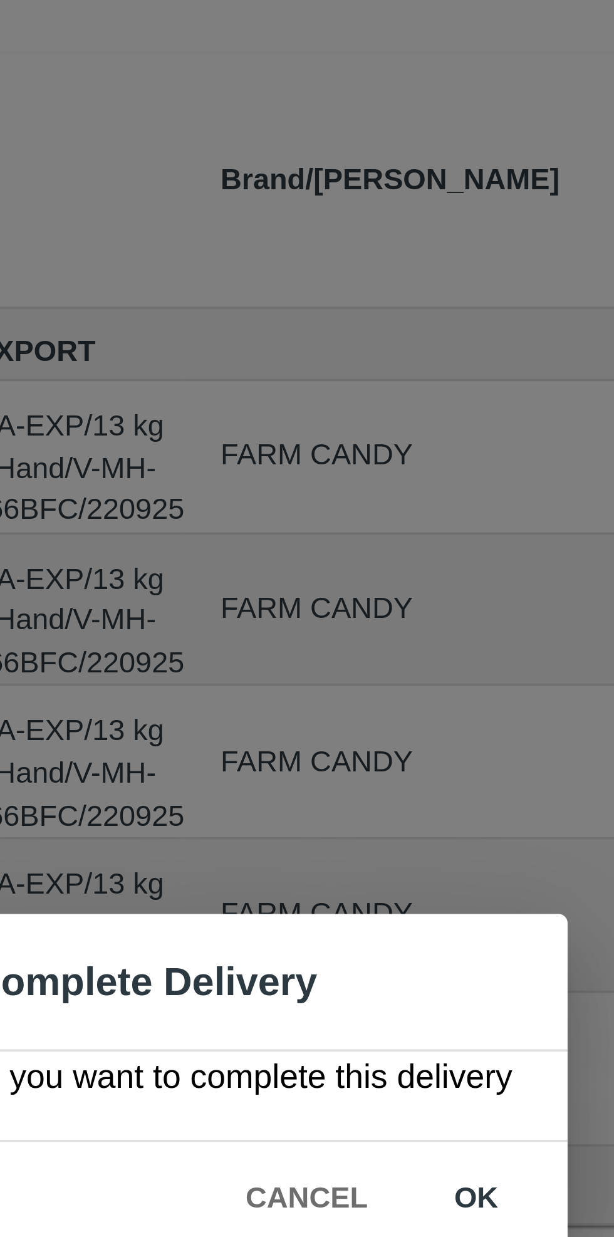
click at [394, 648] on button "ok" at bounding box center [395, 650] width 40 height 22
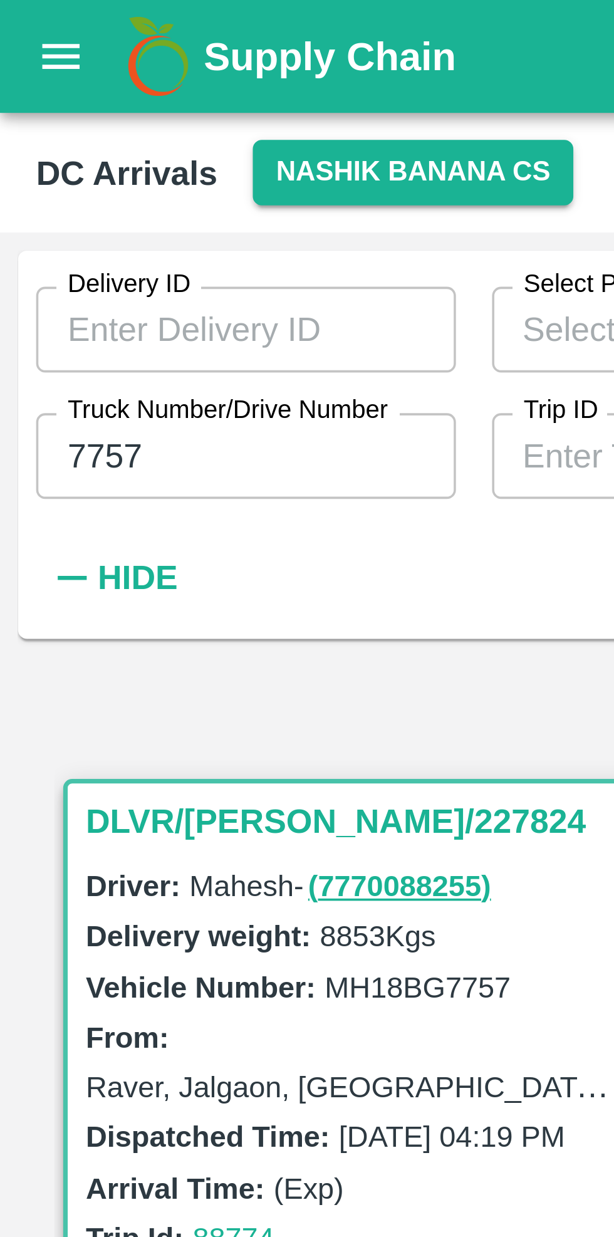
click at [65, 128] on input "7757" at bounding box center [68, 127] width 117 height 24
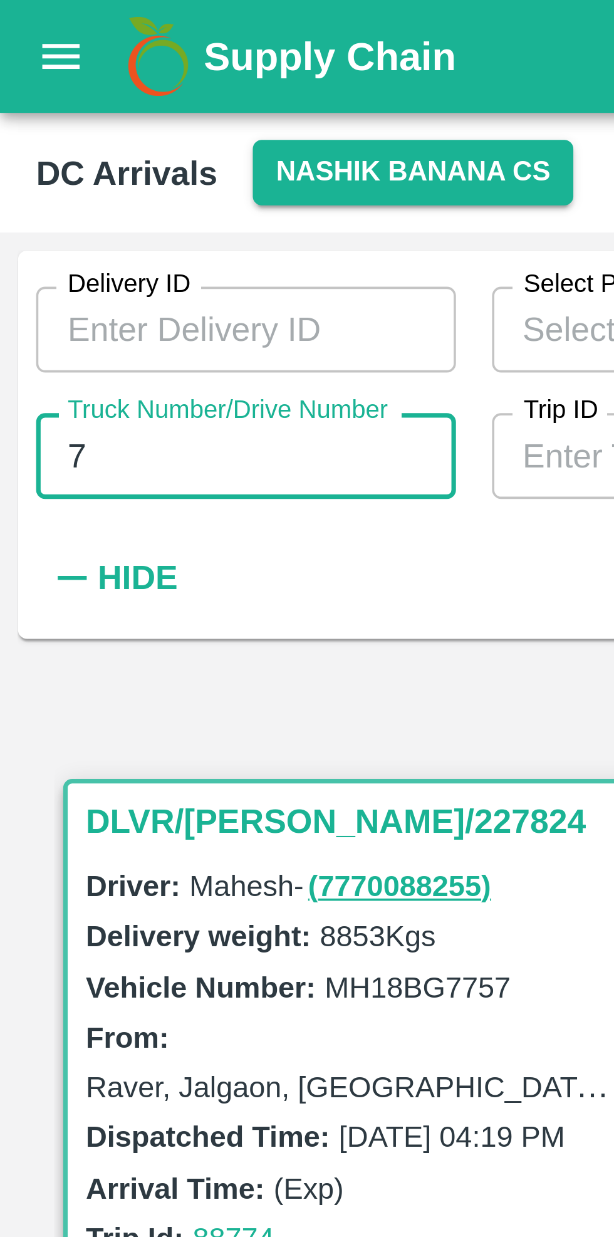
type input "7"
click at [121, 166] on div "Delivery ID Delivery ID Select Product Select Product   * Select DC/Purchase Or…" at bounding box center [252, 121] width 505 height 102
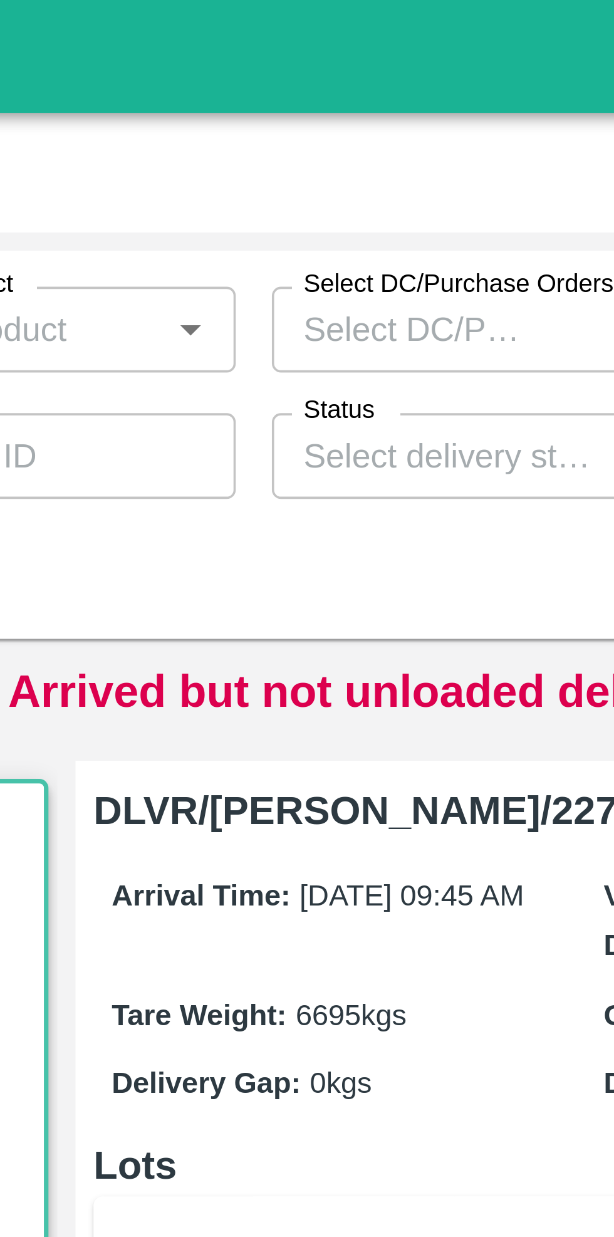
click at [306, 123] on input "Status" at bounding box center [310, 126] width 88 height 16
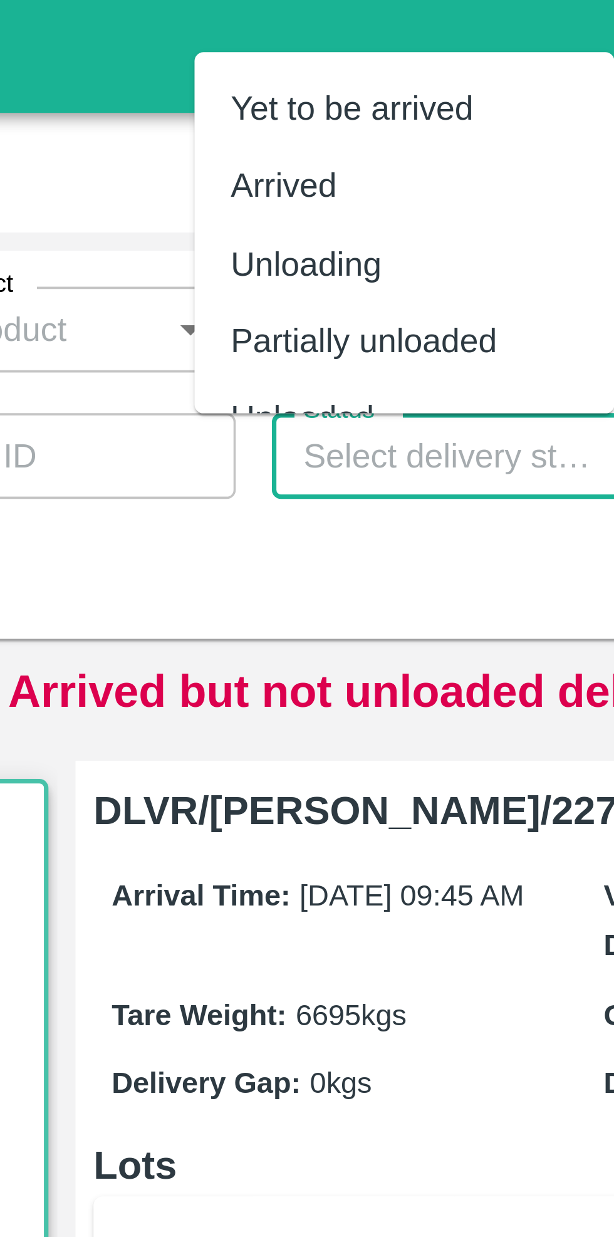
click at [297, 33] on div "Yet to be arrived" at bounding box center [285, 30] width 68 height 14
type input "Yet to be arrived"
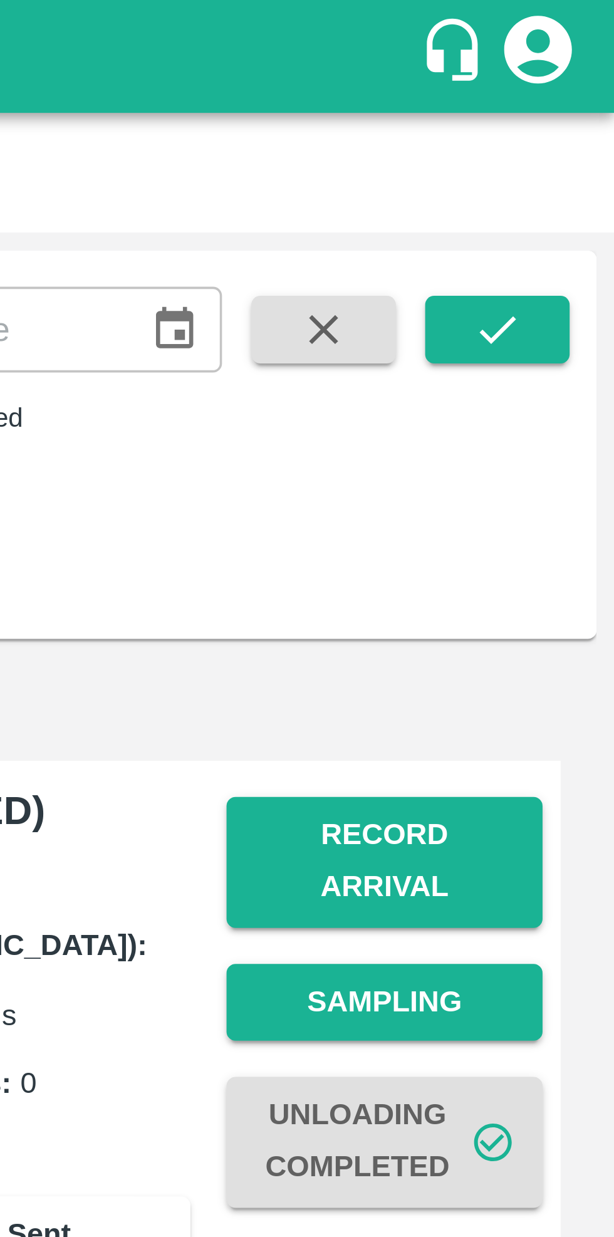
click at [586, 90] on icon "submit" at bounding box center [582, 92] width 14 height 14
